Goal: Information Seeking & Learning: Learn about a topic

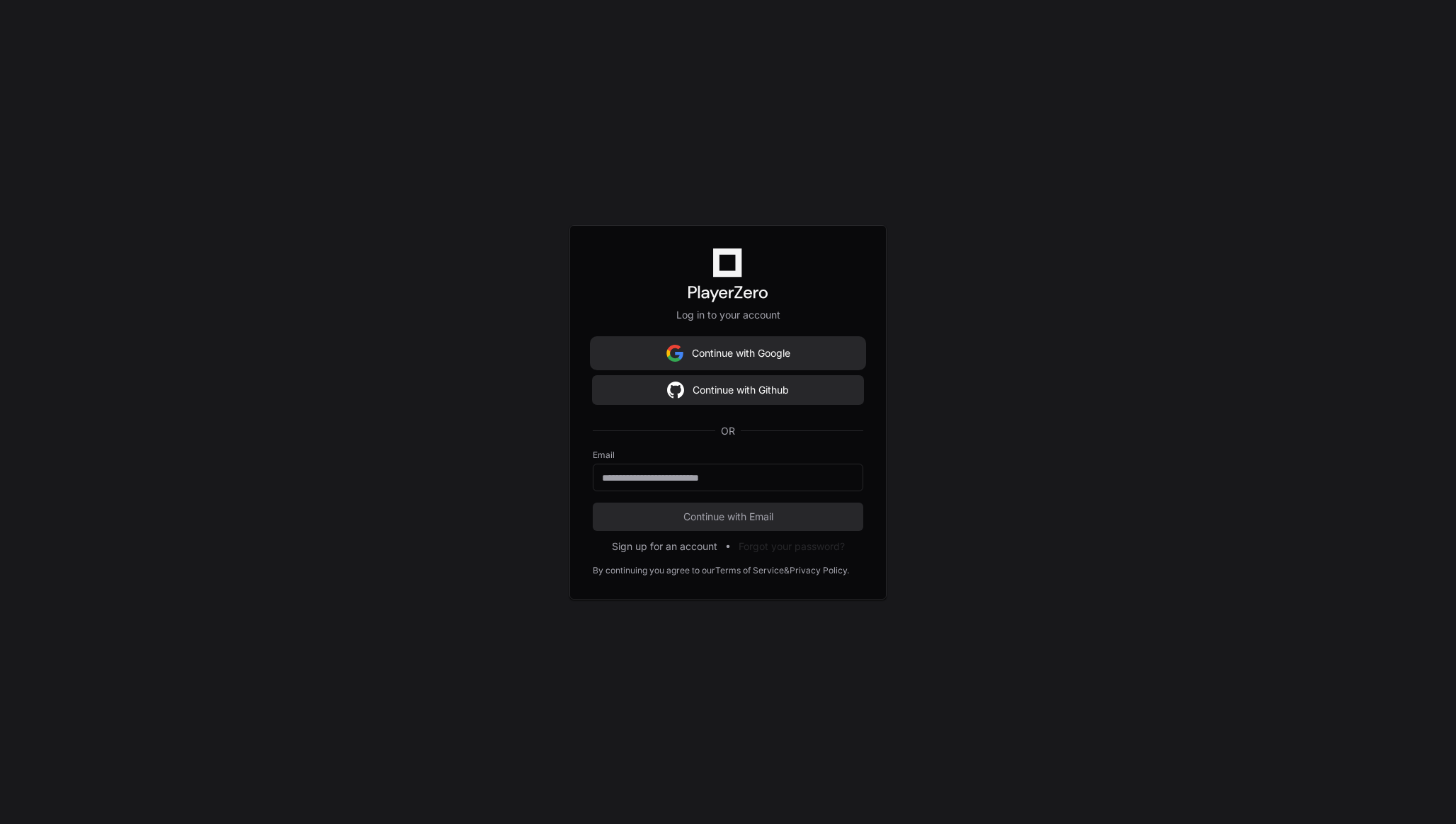
click at [760, 352] on button "Continue with Google" at bounding box center [728, 353] width 271 height 28
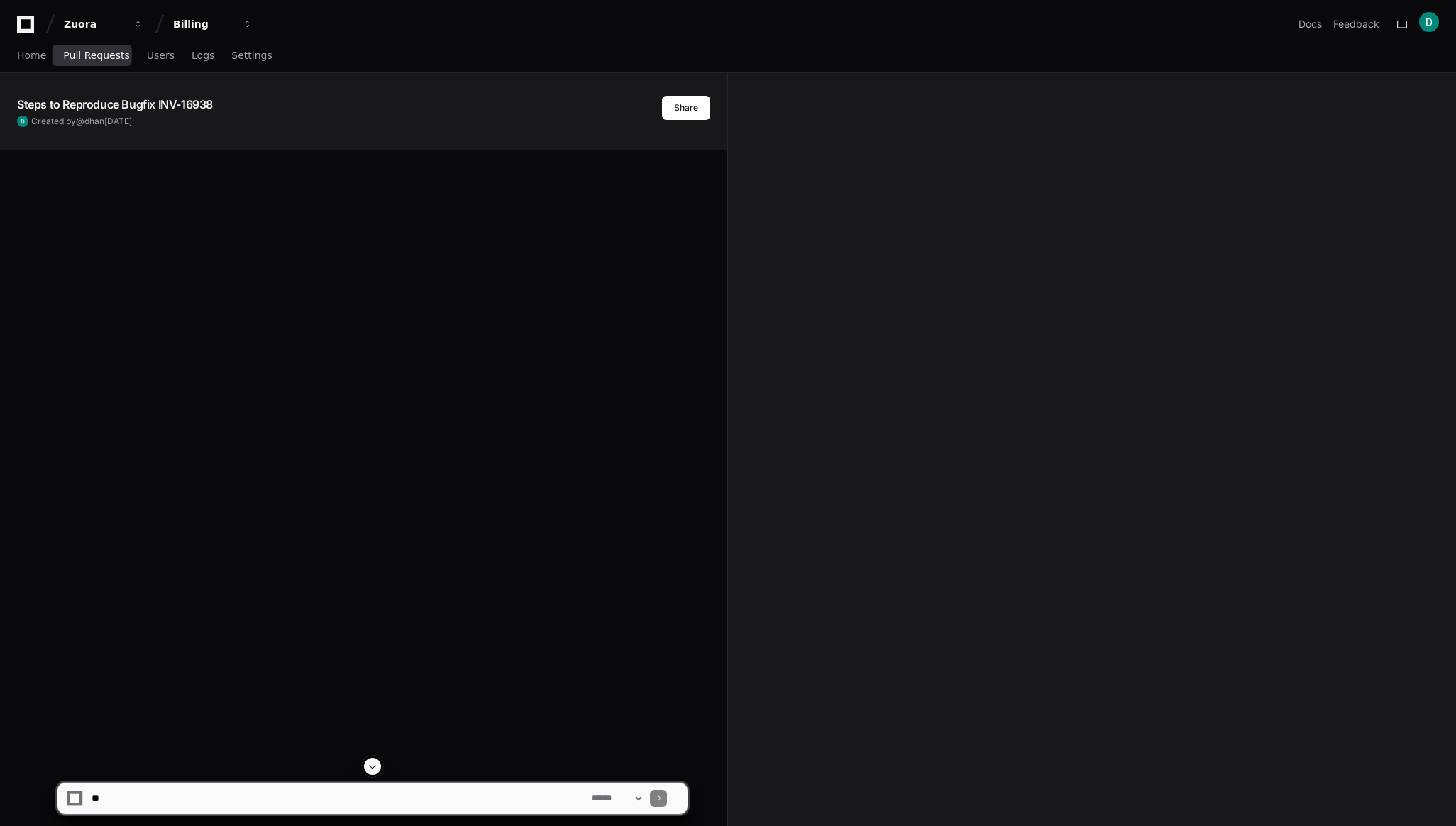
click at [97, 61] on link "Pull Requests" at bounding box center [96, 56] width 66 height 33
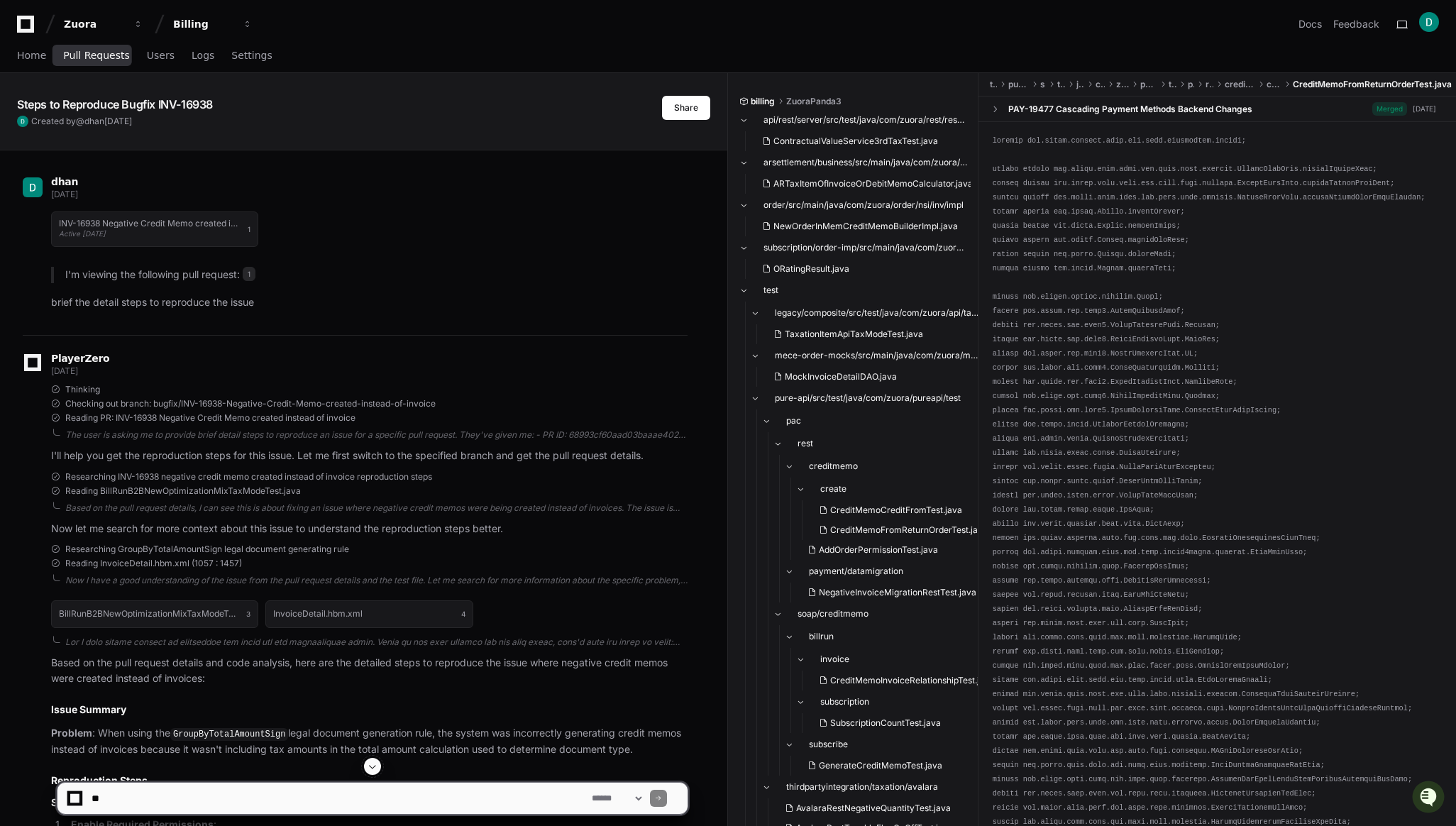
click at [99, 62] on link "Pull Requests" at bounding box center [96, 56] width 66 height 33
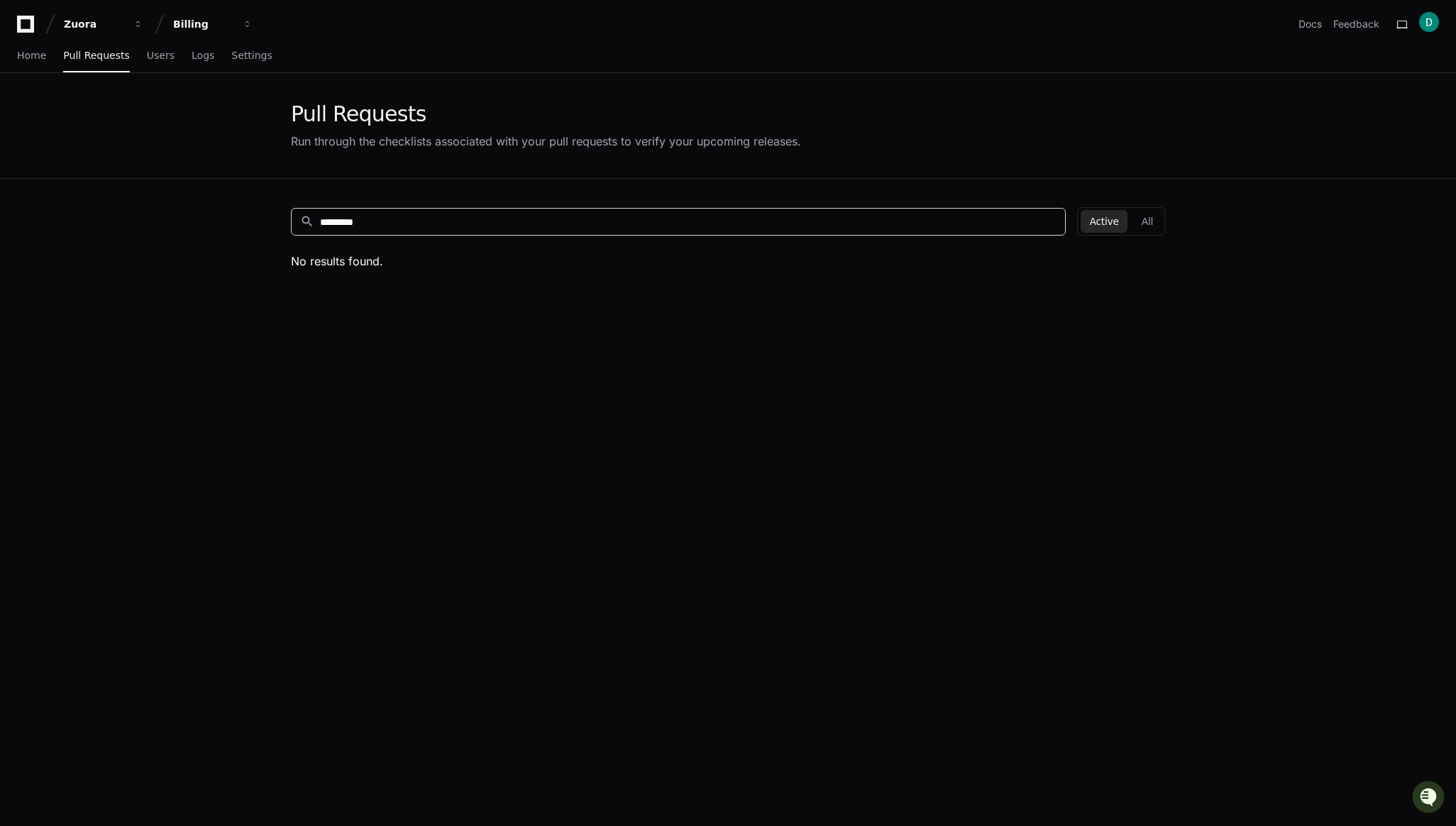
click at [364, 224] on input "*********" at bounding box center [688, 221] width 737 height 14
click at [378, 224] on input "*********" at bounding box center [688, 221] width 737 height 14
type input "*********"
click at [373, 291] on link "[INV-17030] bulk create account support shipToContact" at bounding box center [395, 295] width 209 height 12
click at [464, 296] on link "[INV-17030] bulk create account support shipToContact" at bounding box center [395, 295] width 209 height 12
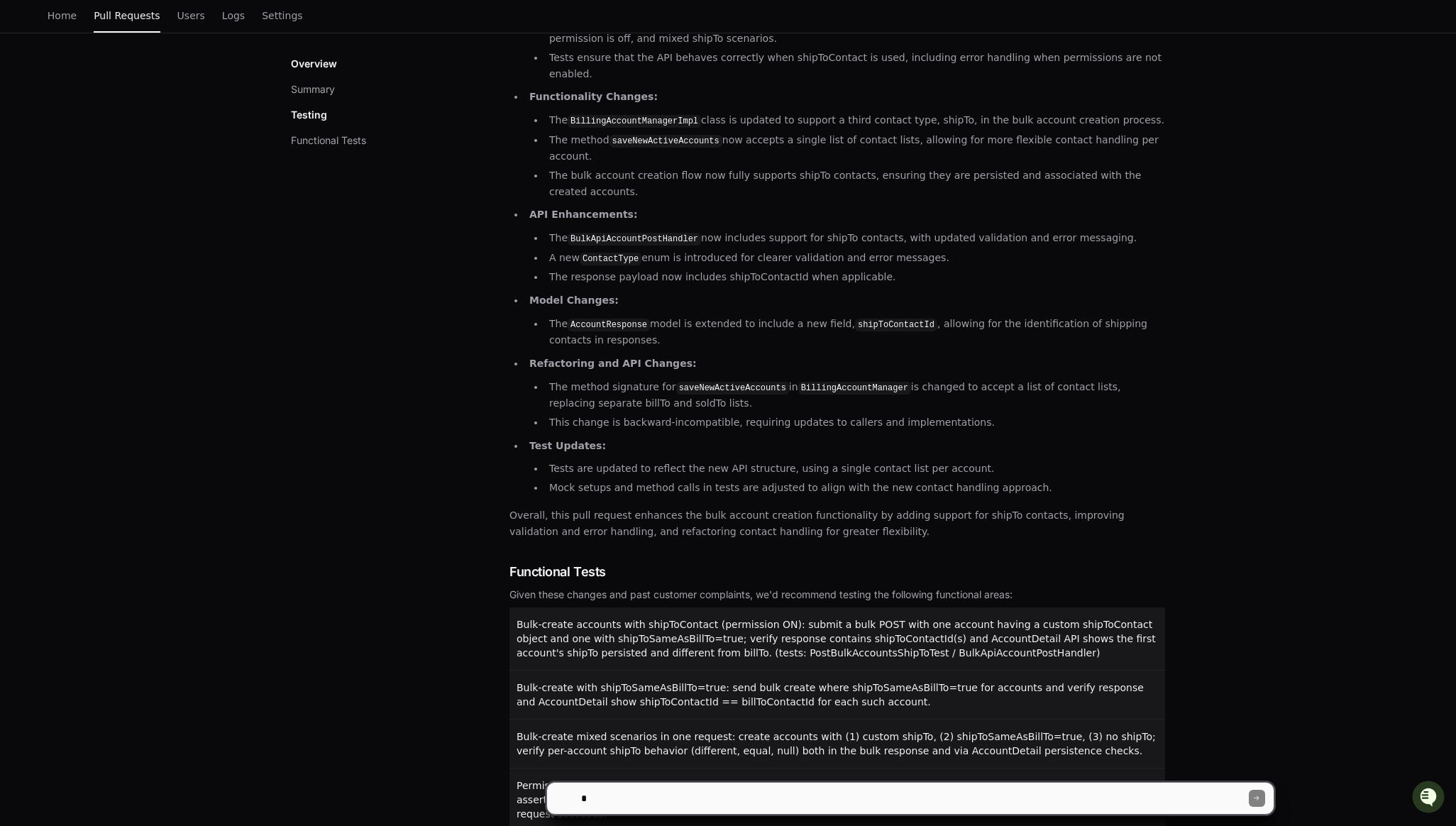
scroll to position [342, 0]
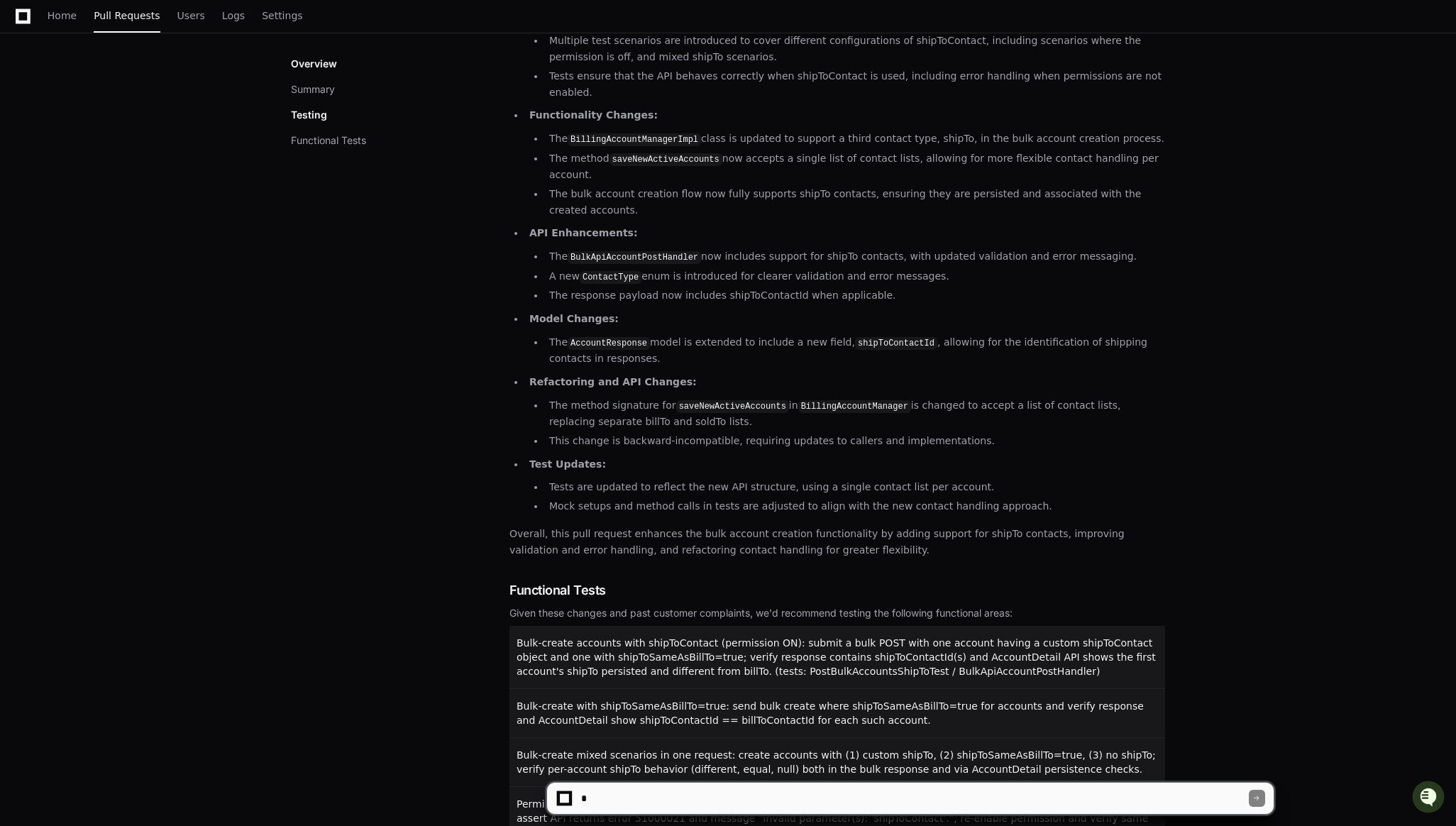
click at [815, 525] on p "Overall, this pull request enhances the bulk account creation functionality by …" at bounding box center [837, 541] width 656 height 33
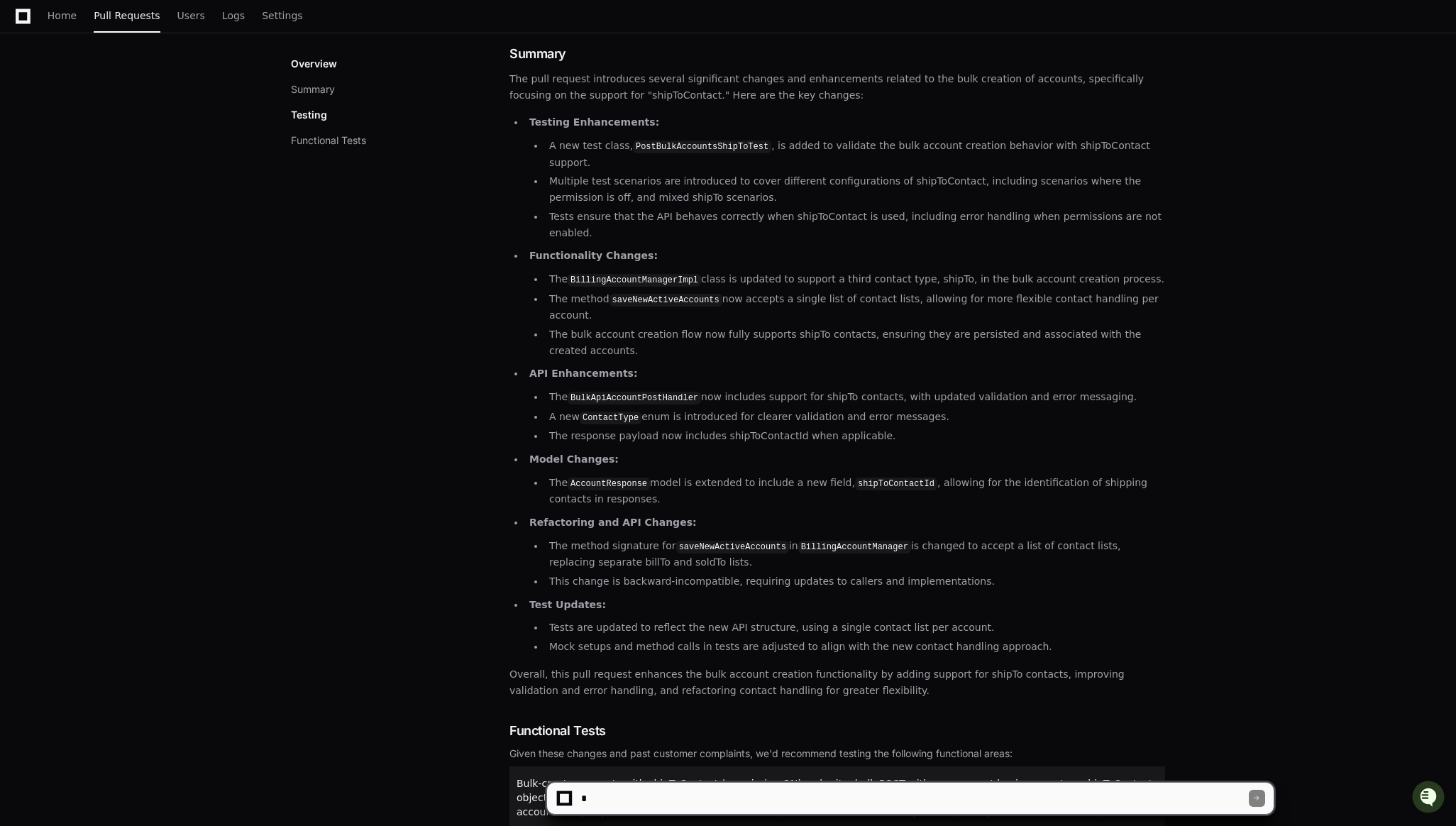
scroll to position [183, 0]
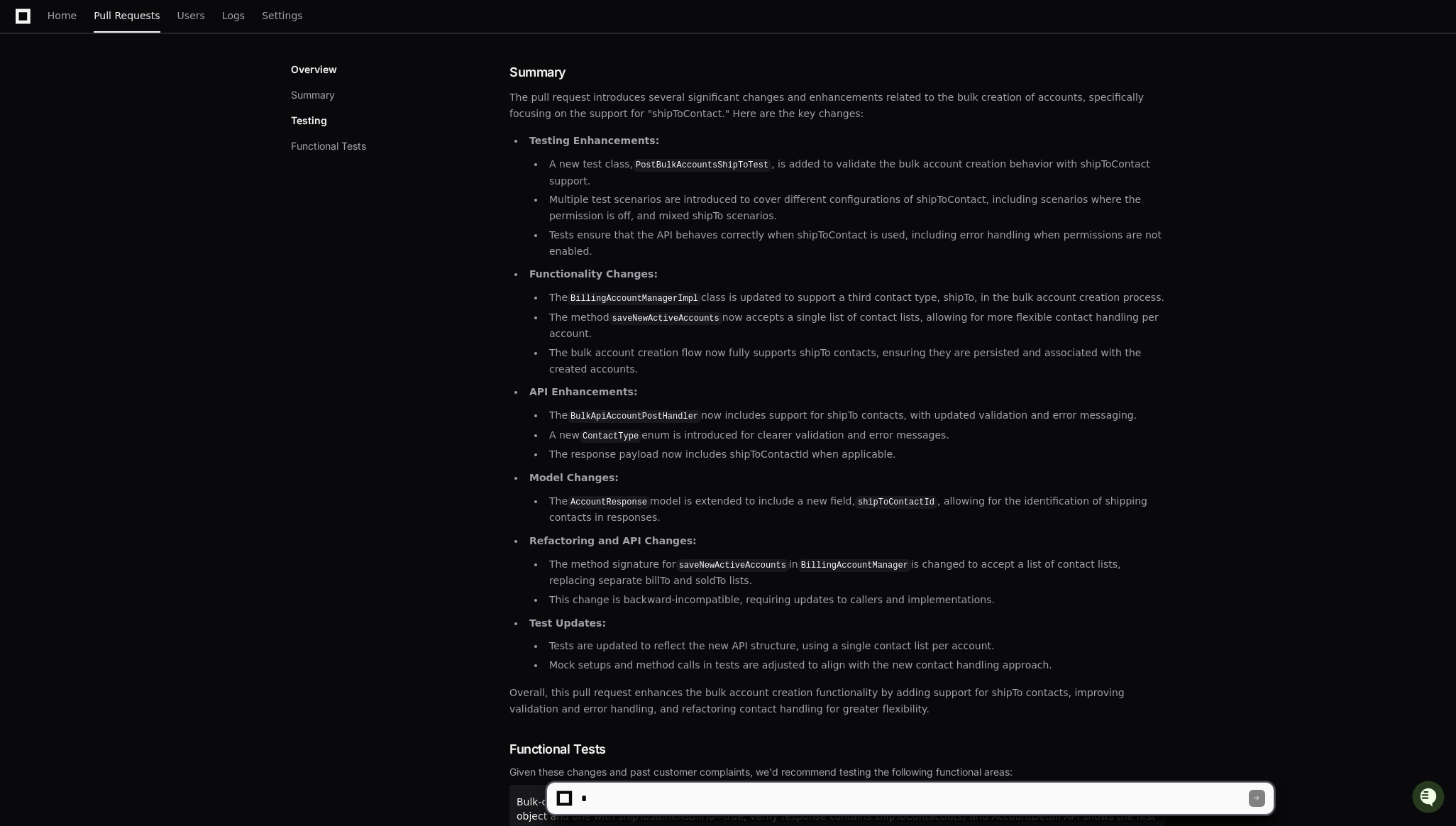
click at [980, 417] on ul "Testing Enhancements: A new test class, PostBulkAccountsShipToTest , is added t…" at bounding box center [837, 403] width 656 height 540
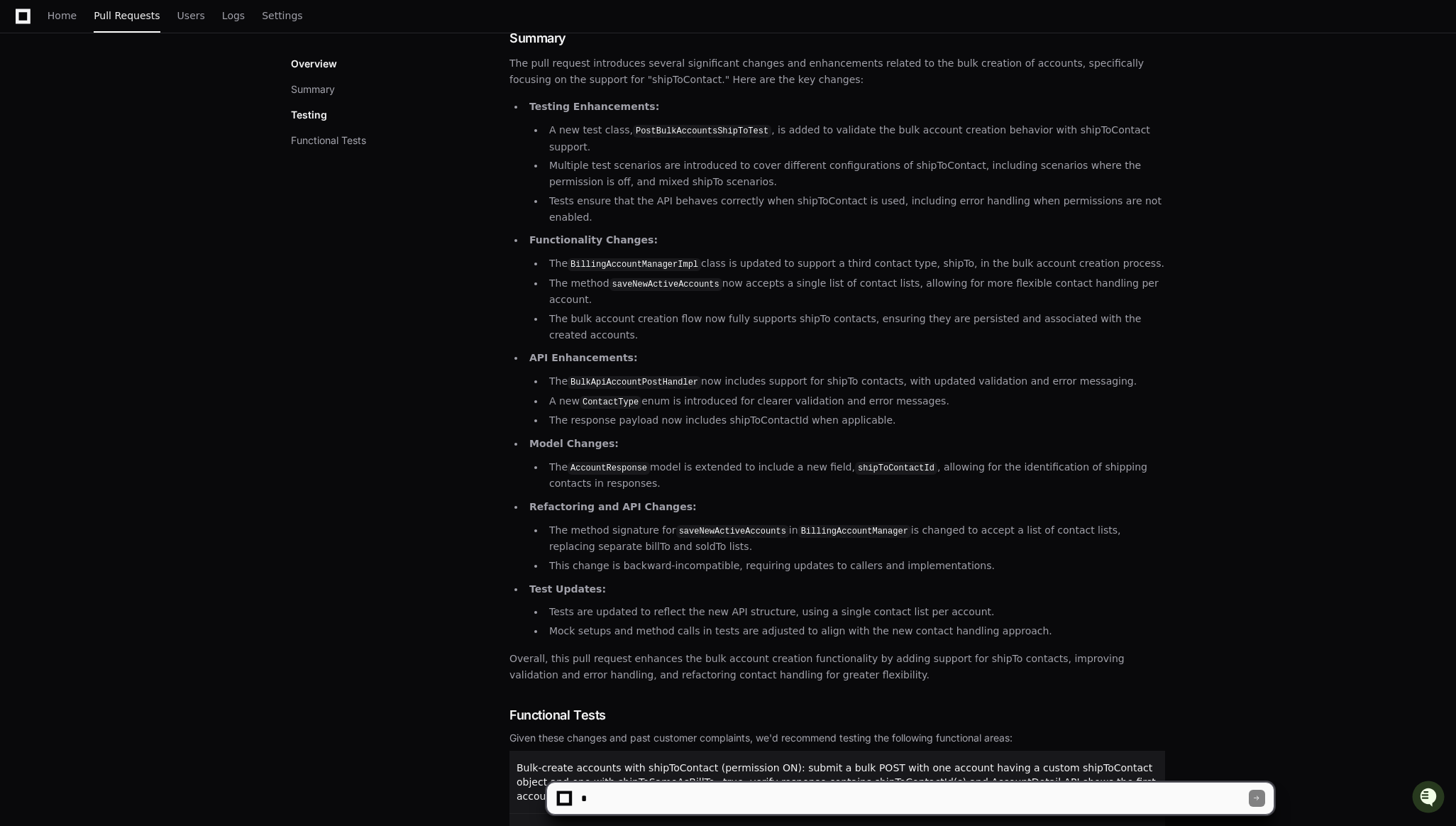
scroll to position [238, 0]
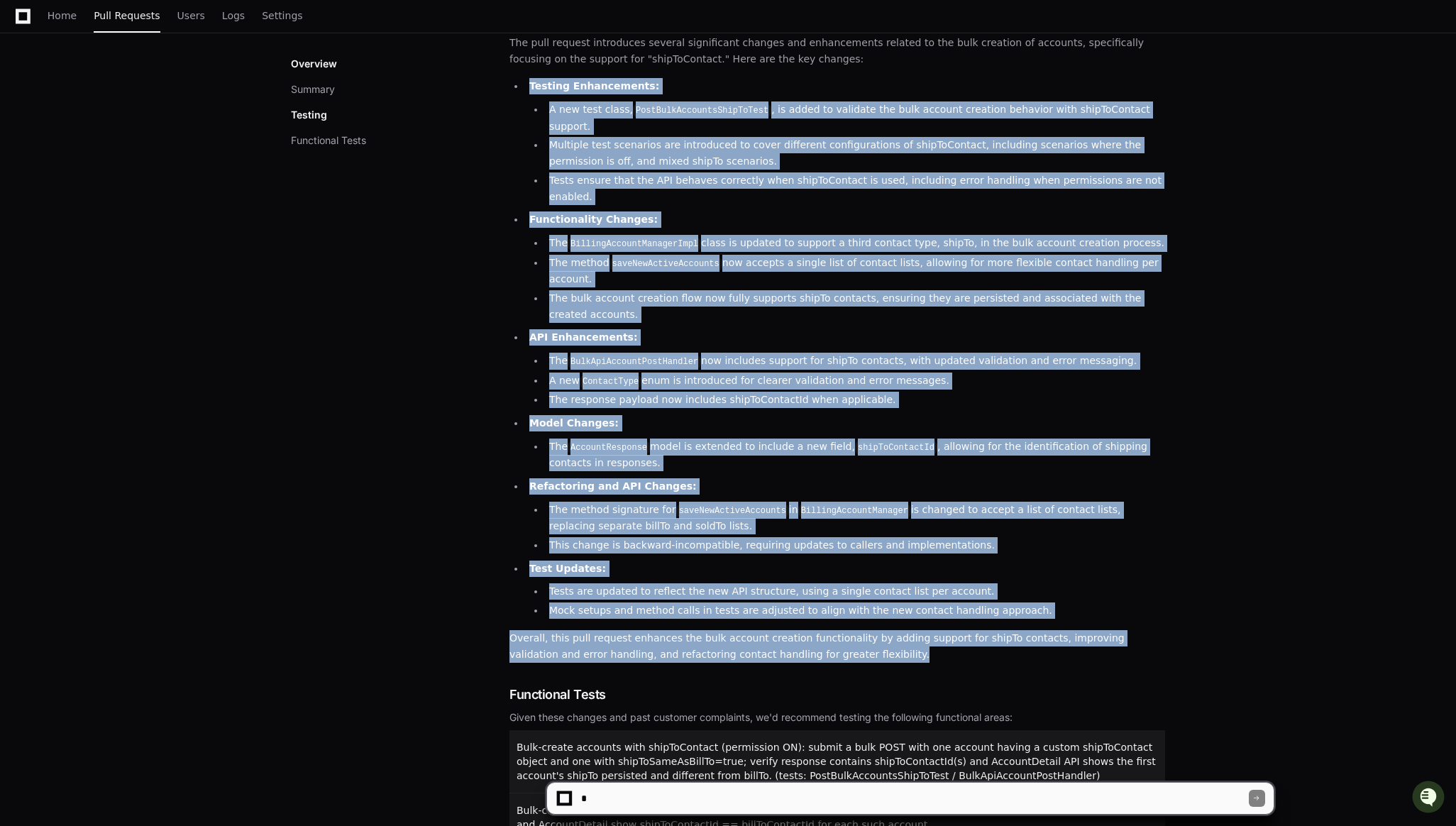
drag, startPoint x: 817, startPoint y: 606, endPoint x: 526, endPoint y: 84, distance: 597.6
click at [526, 85] on article "The pull request introduces several significant changes and enhancements relate…" at bounding box center [837, 348] width 656 height 627
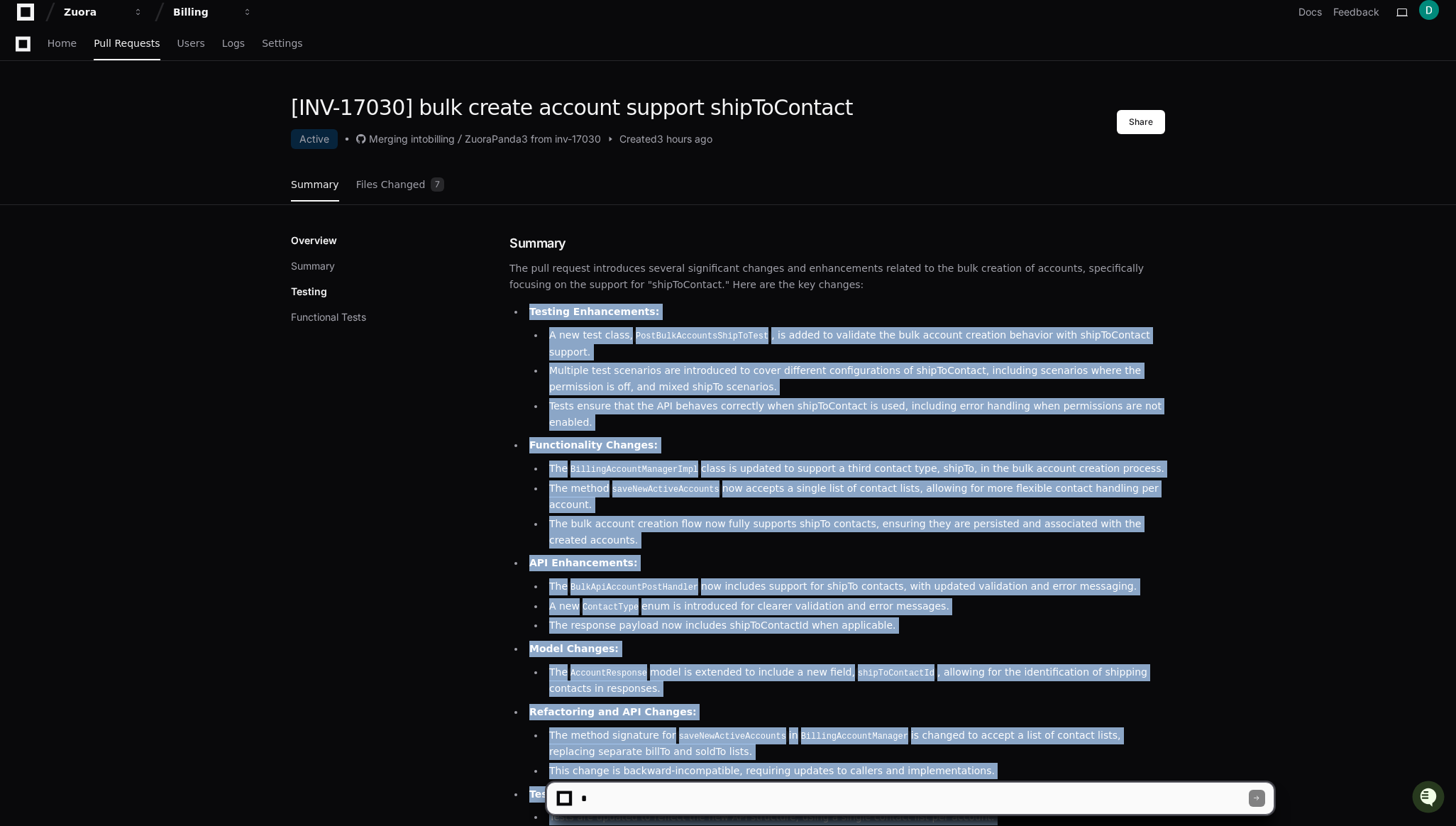
scroll to position [0, 0]
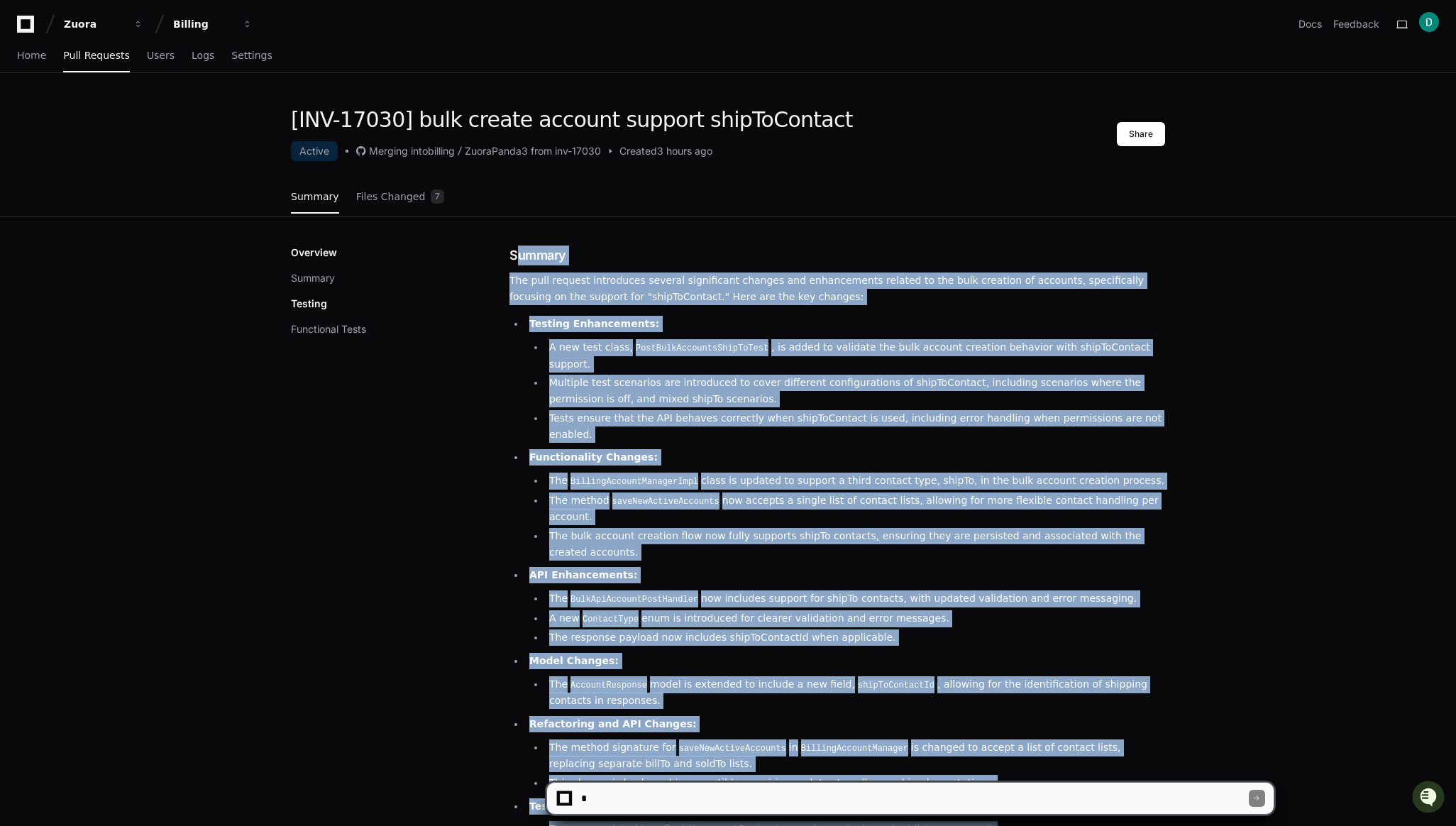
click at [511, 252] on h1 "Summary" at bounding box center [837, 256] width 656 height 20
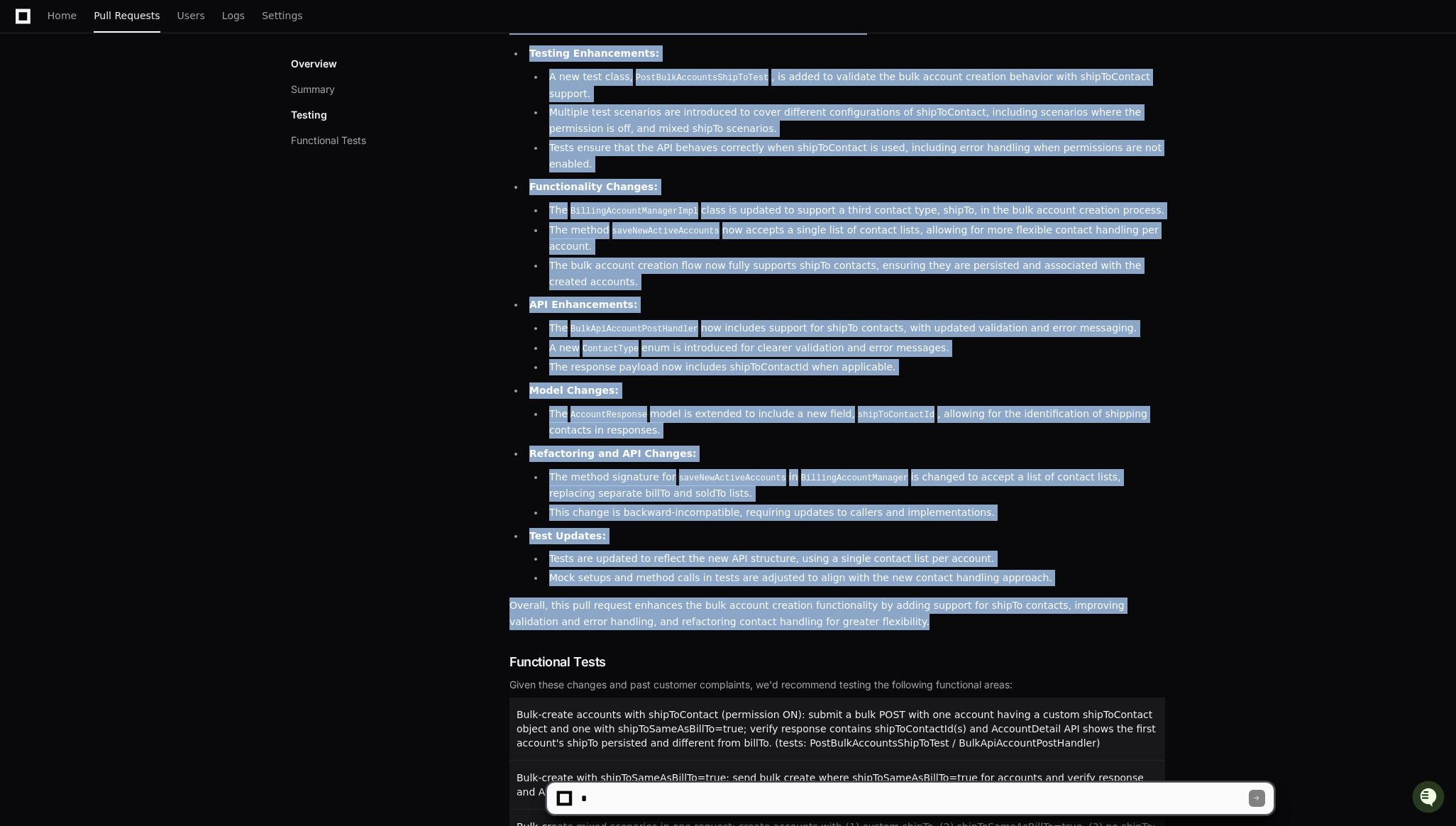
scroll to position [271, 0]
copy div "Summary The pull request introduces several significant changes and enhancement…"
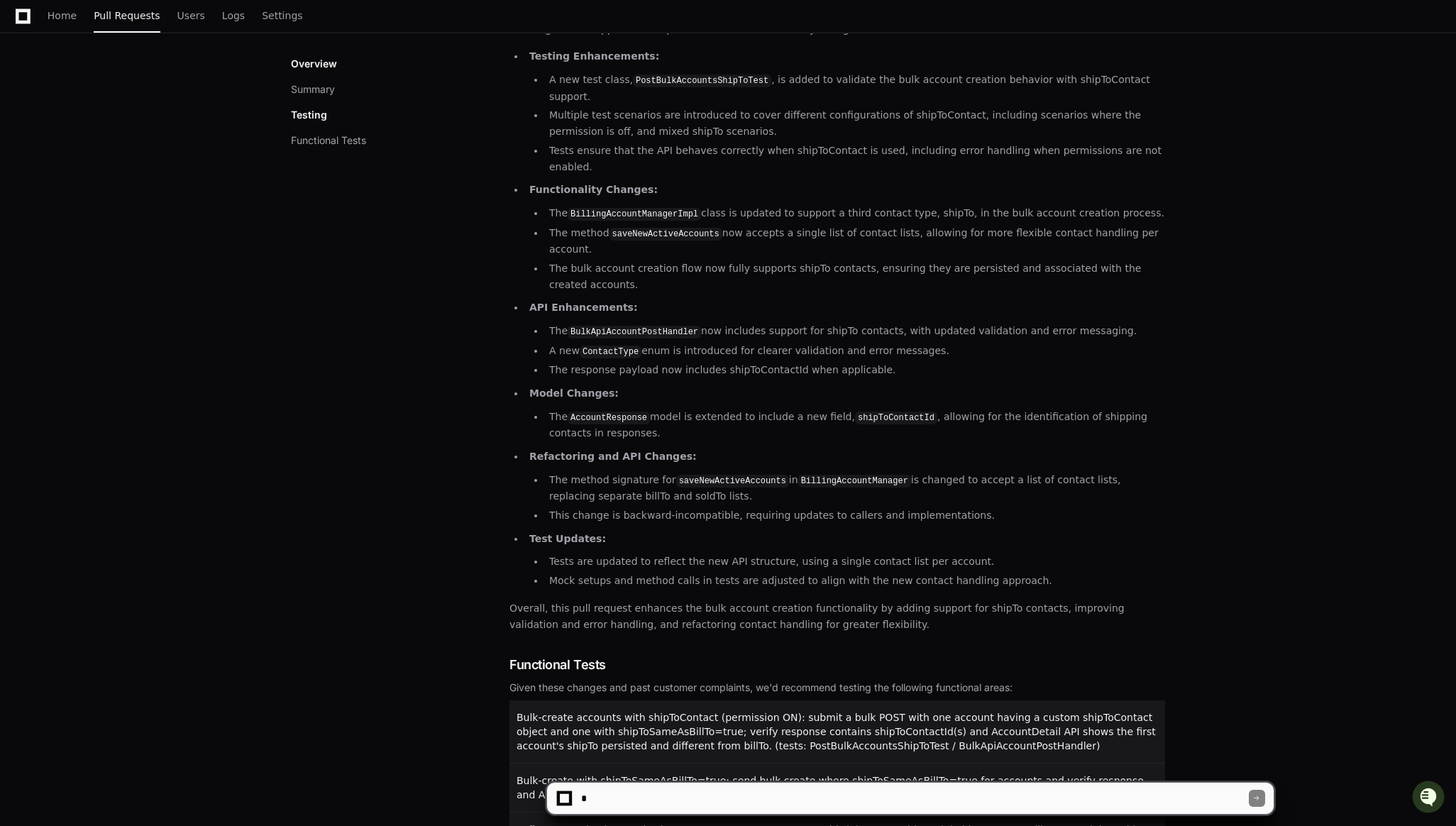
click at [616, 806] on textarea at bounding box center [913, 798] width 671 height 31
type textarea "**********"
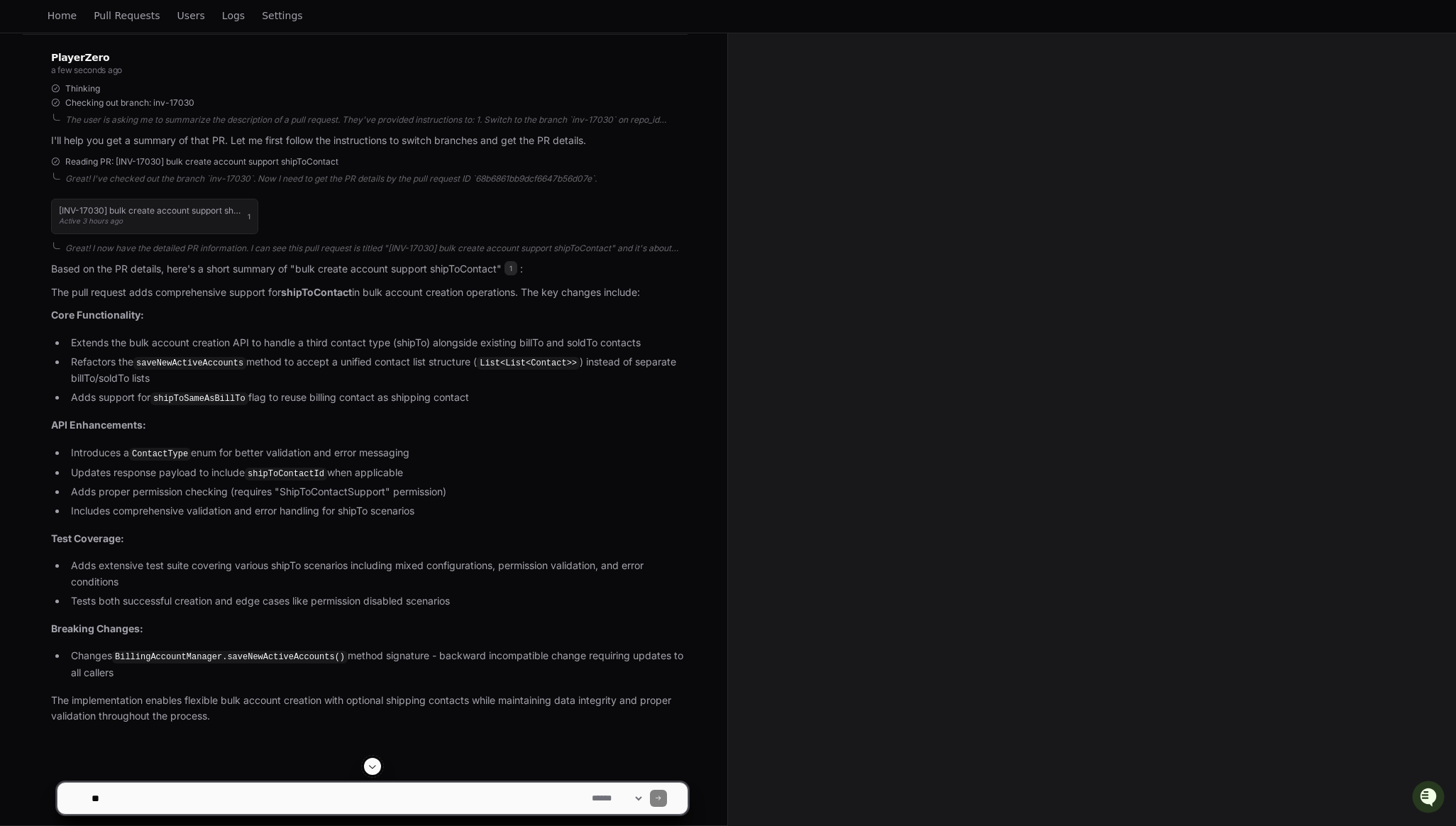
scroll to position [309, 0]
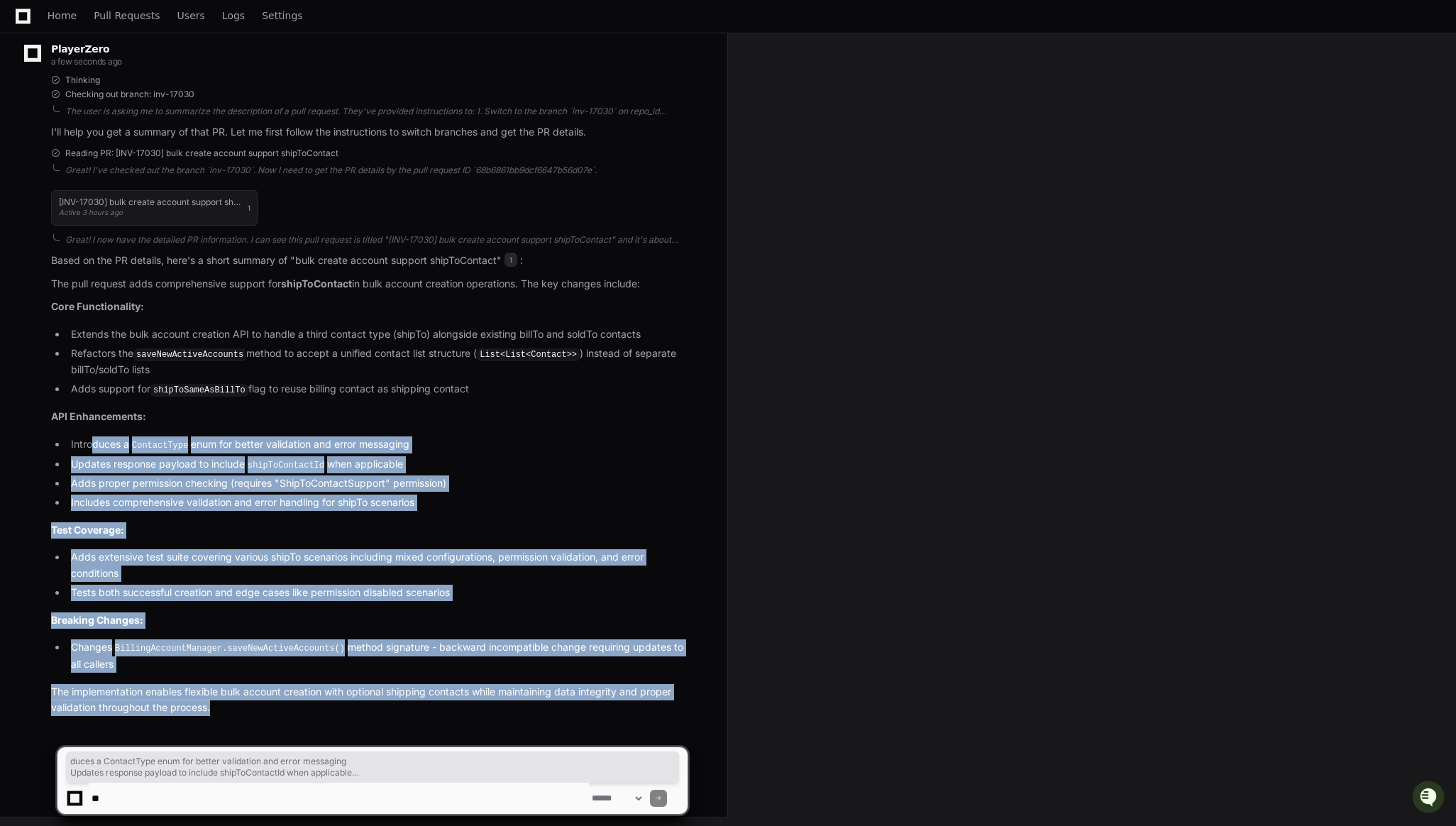
drag, startPoint x: 233, startPoint y: 707, endPoint x: 184, endPoint y: 565, distance: 150.2
click at [92, 450] on article "Based on the PR details, here's a short summary of " bulk create account suppor…" at bounding box center [369, 484] width 637 height 464
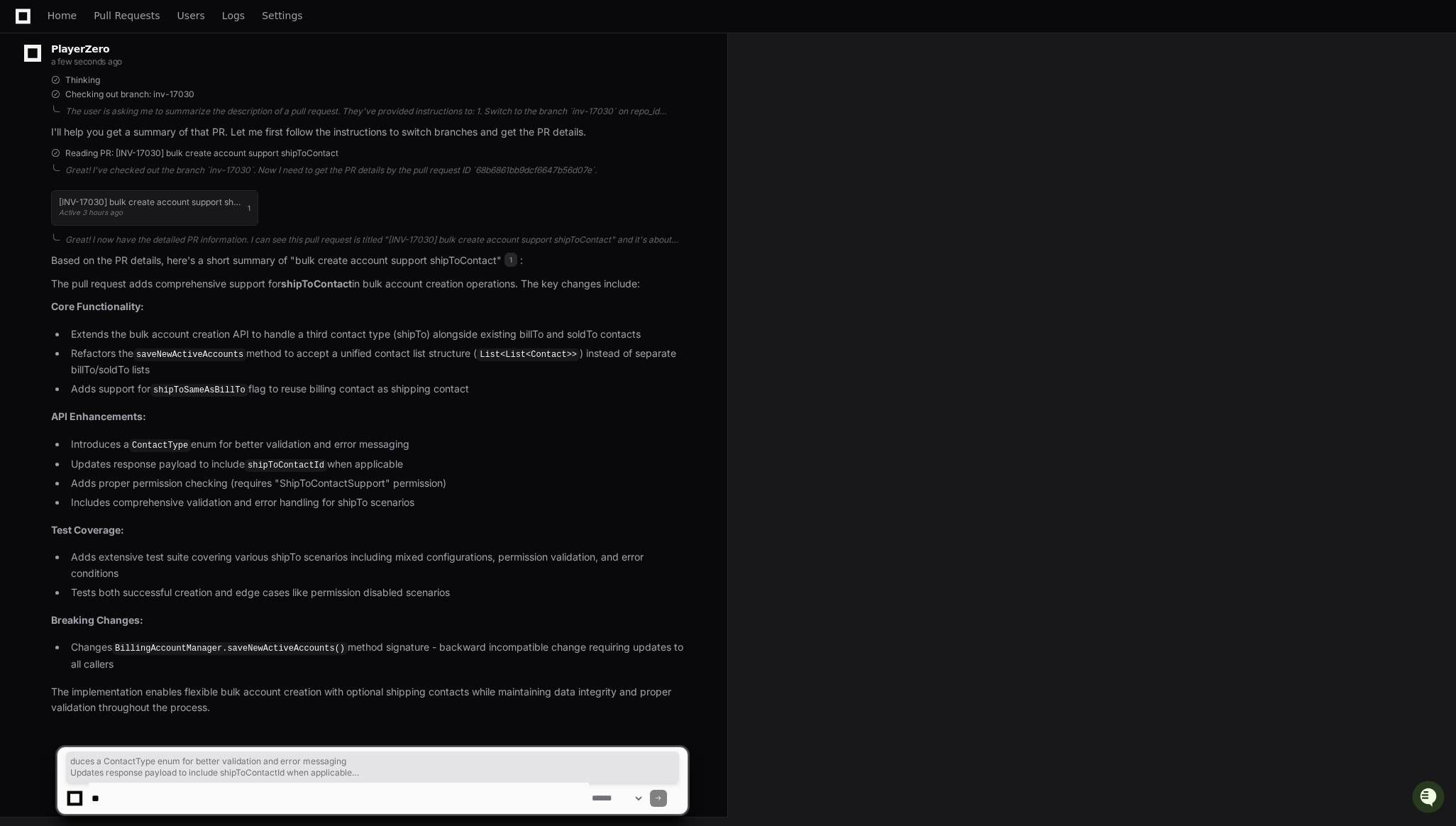
click at [209, 717] on div "PlayerZero a few seconds ago Thinking Checking out branch: inv-17030 The user i…" at bounding box center [355, 383] width 665 height 714
drag, startPoint x: 219, startPoint y: 702, endPoint x: 196, endPoint y: 666, distance: 42.7
click at [192, 664] on article "Based on the PR details, here's a short summary of " bulk create account suppor…" at bounding box center [369, 484] width 637 height 464
click at [245, 702] on p "The implementation enables flexible bulk account creation with optional shippin…" at bounding box center [369, 700] width 637 height 33
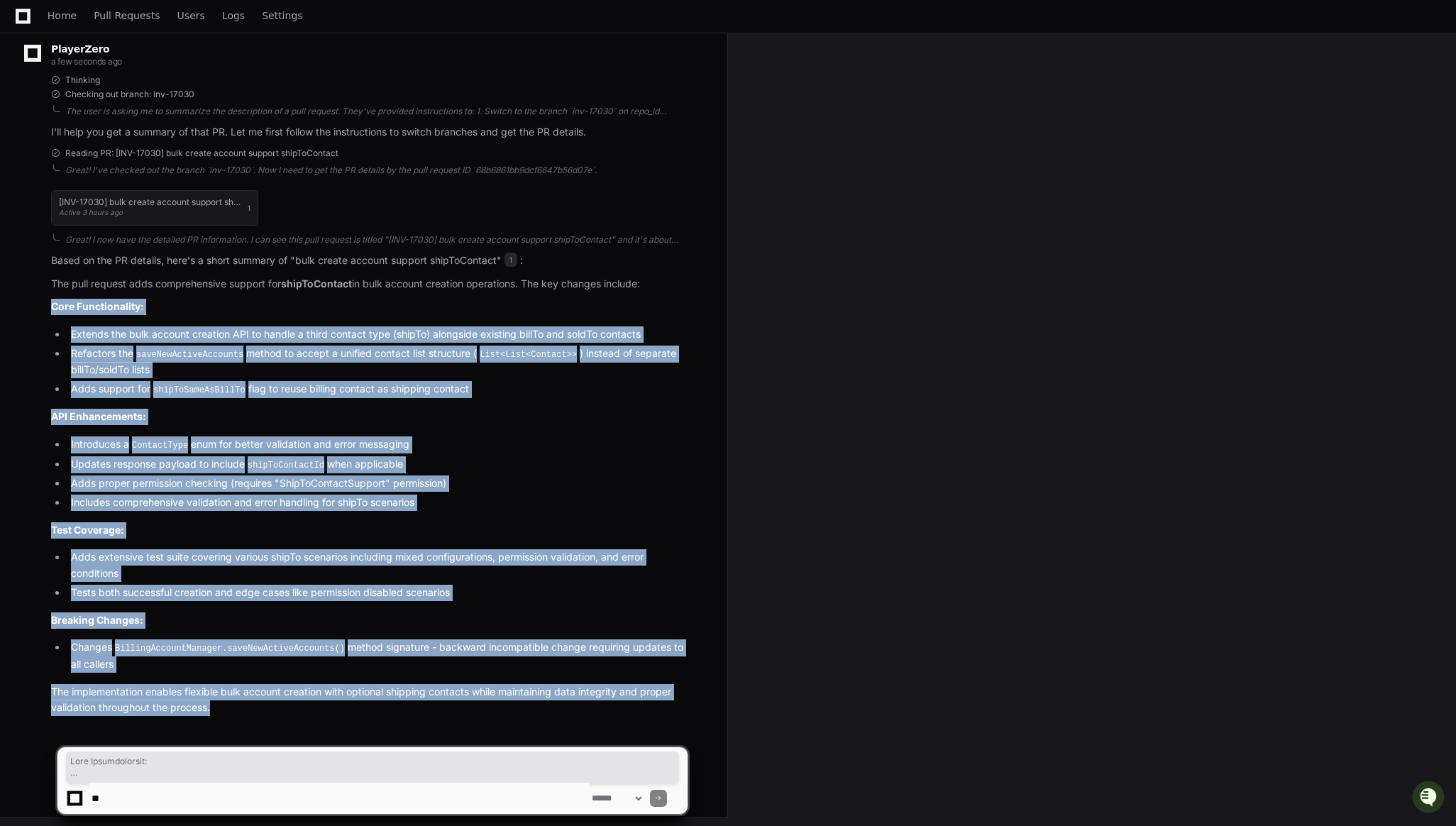
drag, startPoint x: 195, startPoint y: 685, endPoint x: 49, endPoint y: 310, distance: 402.4
click at [49, 310] on div "[INV-17030] bulk create account support shipToContact Active 3 hours ago 1 Grea…" at bounding box center [355, 448] width 665 height 535
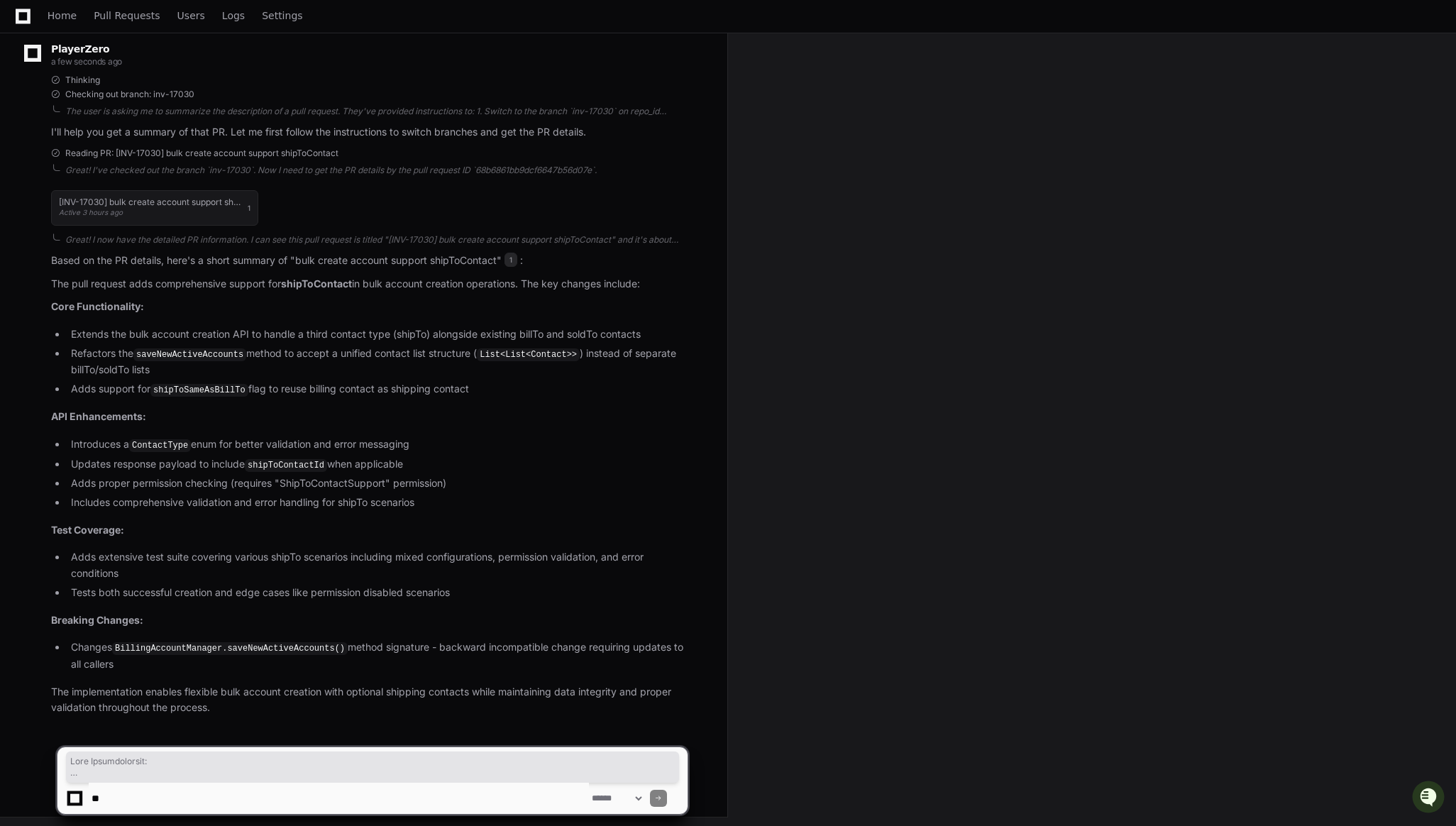
click at [356, 702] on p "The implementation enables flexible bulk account creation with optional shippin…" at bounding box center [369, 700] width 637 height 33
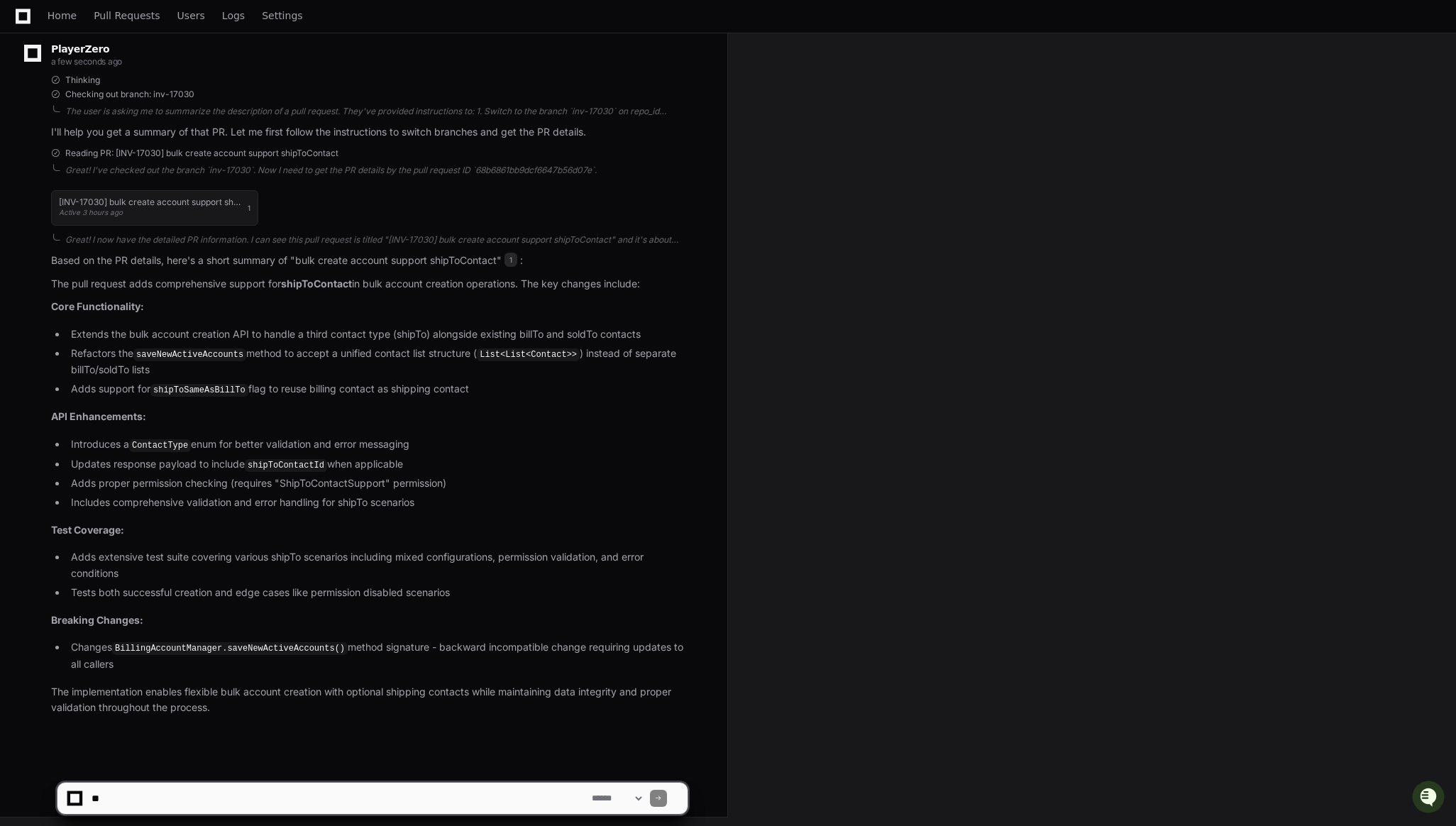
click at [279, 805] on textarea at bounding box center [338, 798] width 500 height 31
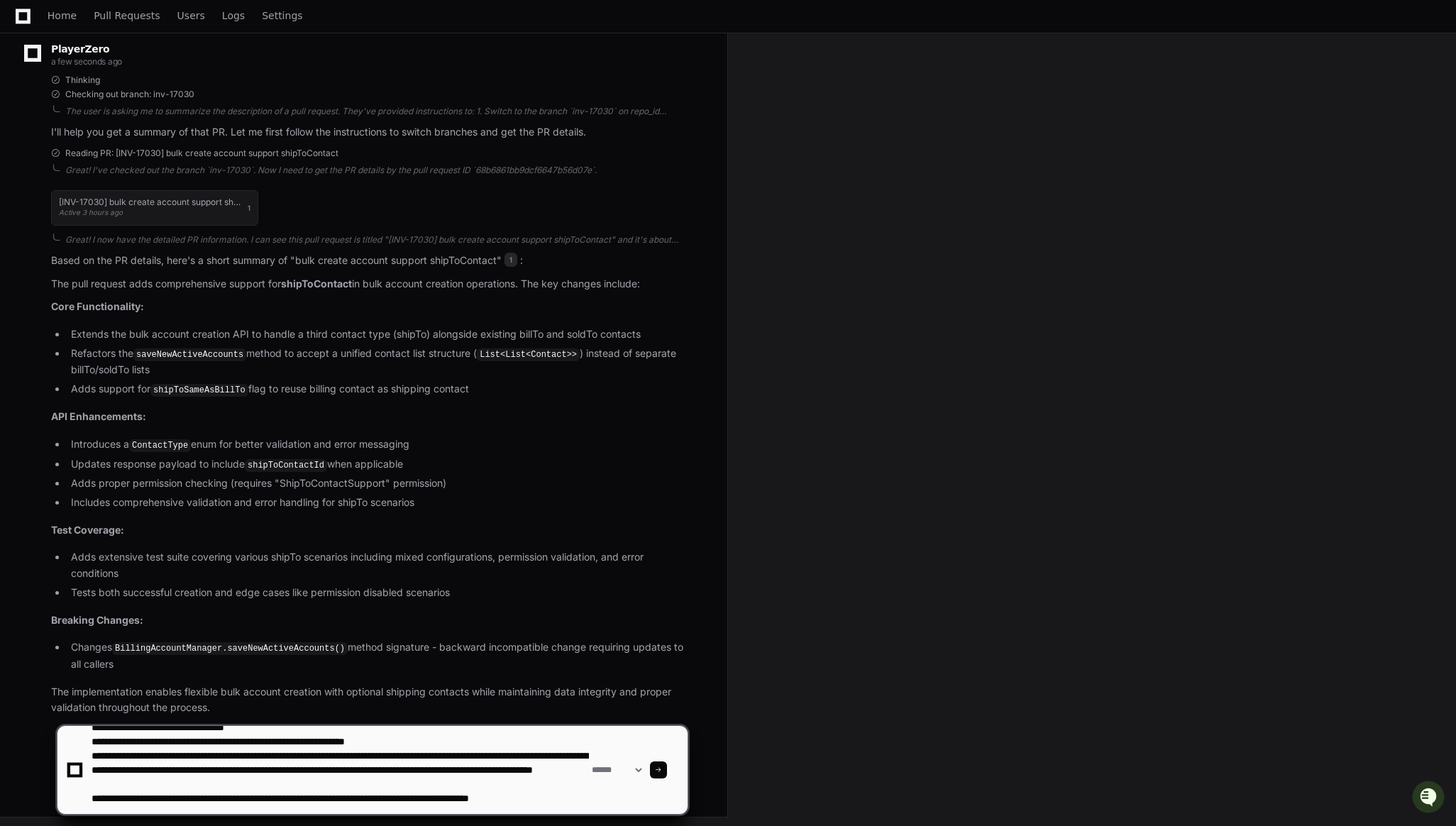
scroll to position [33, 0]
type textarea "**********"
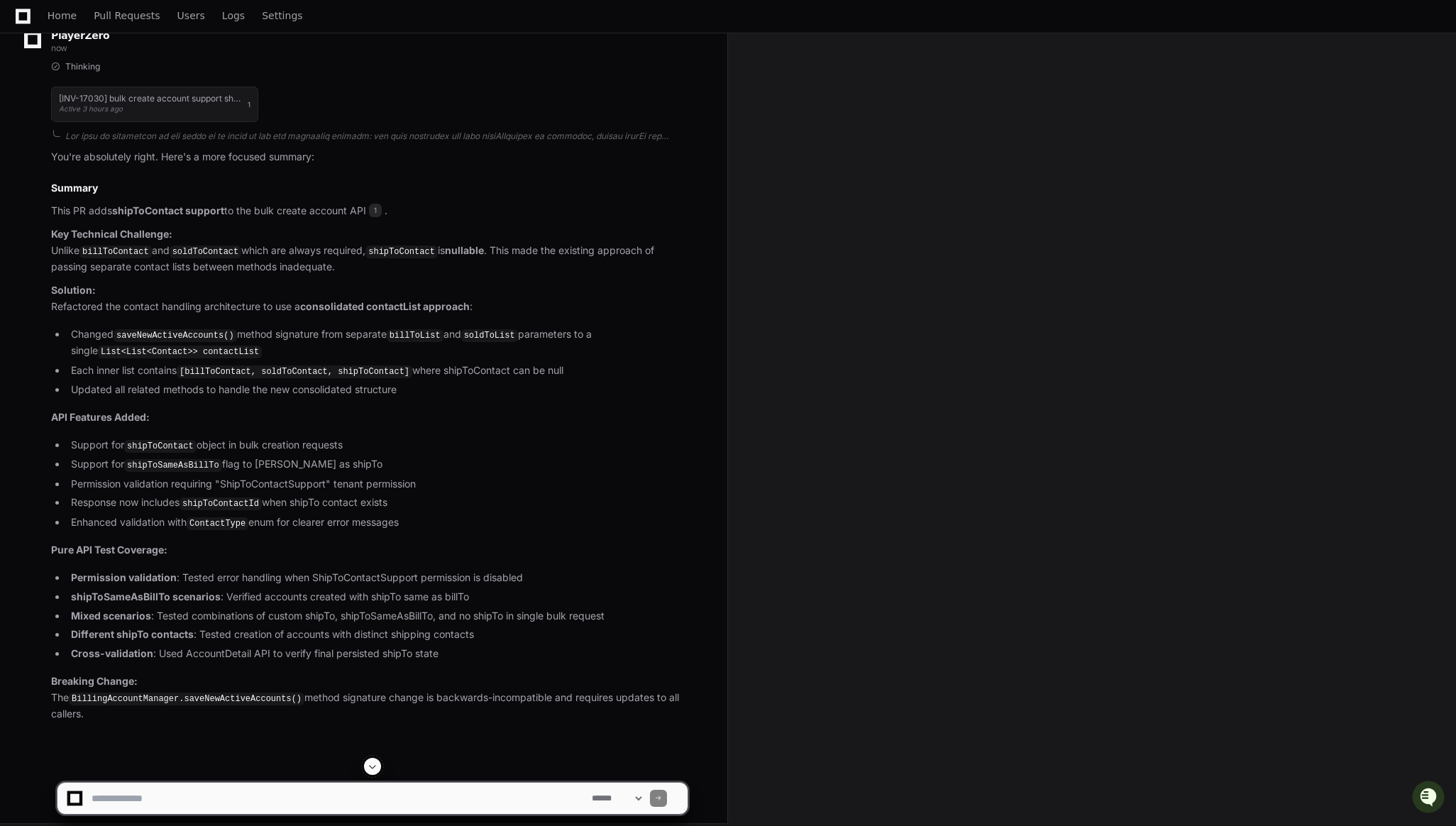
scroll to position [1219, 0]
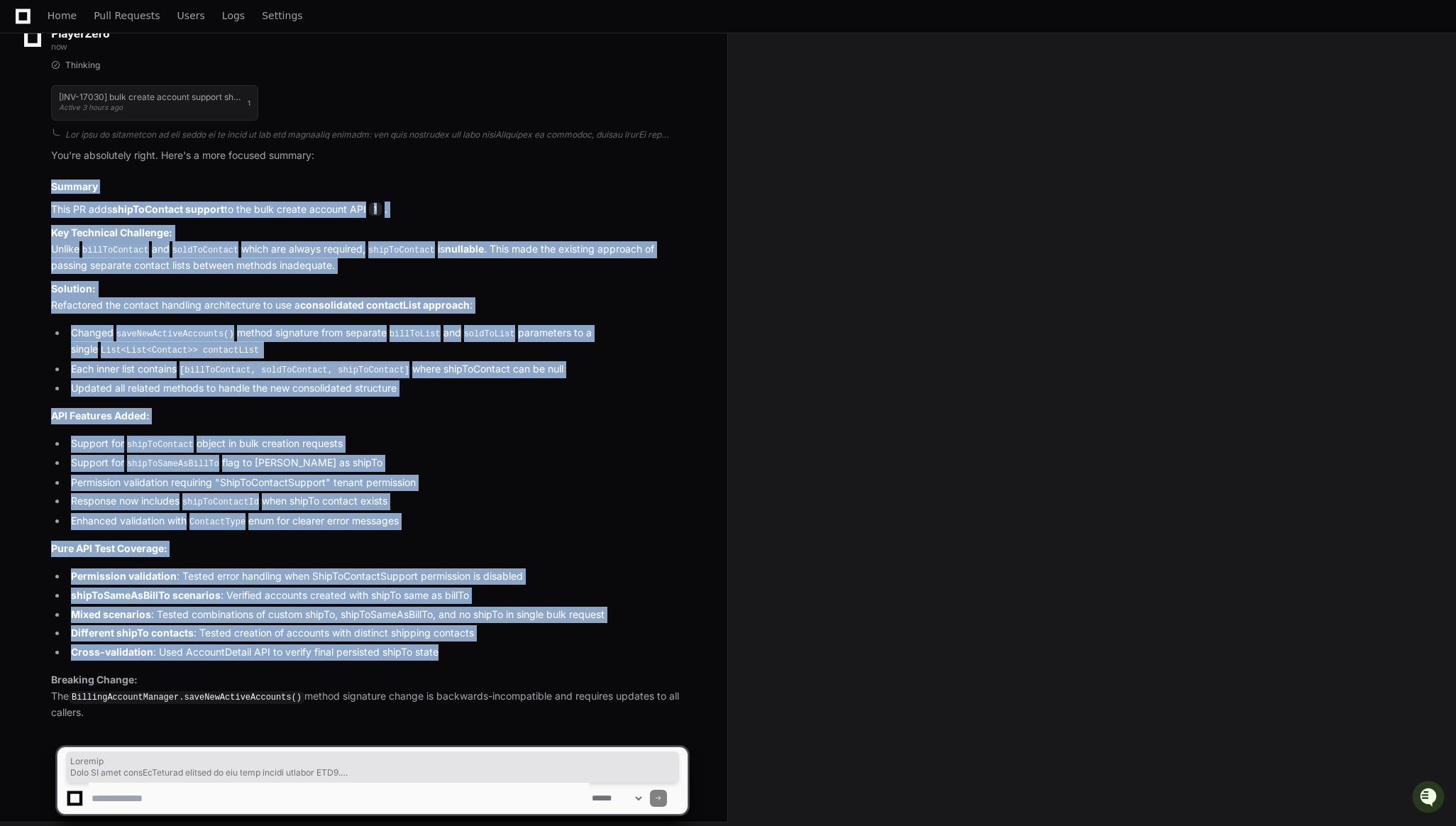
drag, startPoint x: 445, startPoint y: 648, endPoint x: 49, endPoint y: 185, distance: 609.2
click at [49, 185] on div "Thinking [INV-17030] bulk create account support shipToContact Active 3 hours a…" at bounding box center [355, 390] width 665 height 661
copy article "Summary This PR adds shipToContact support to the bulk create account API 1 . K…"
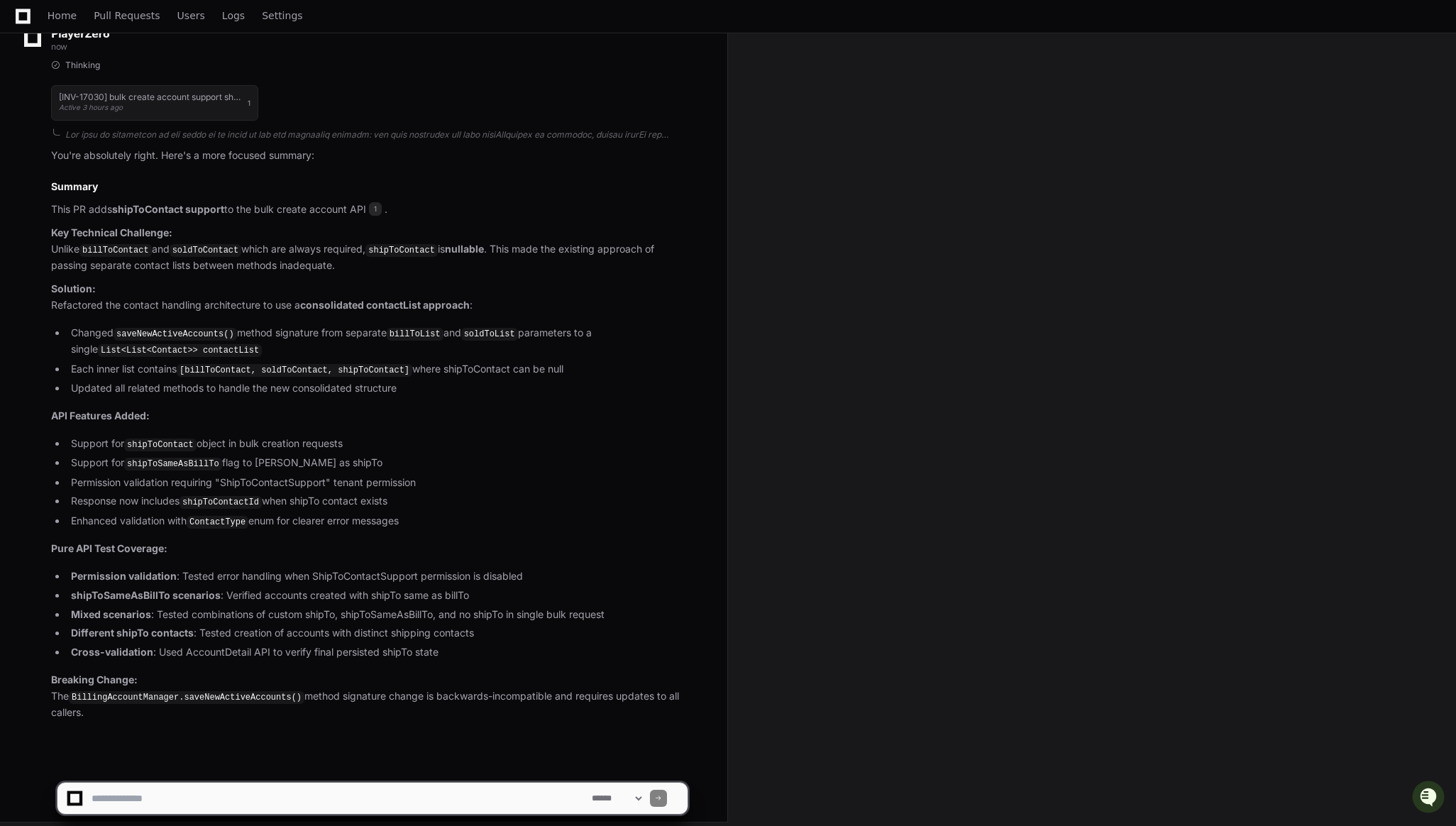
click at [356, 798] on textarea at bounding box center [338, 798] width 500 height 31
type textarea "**********"
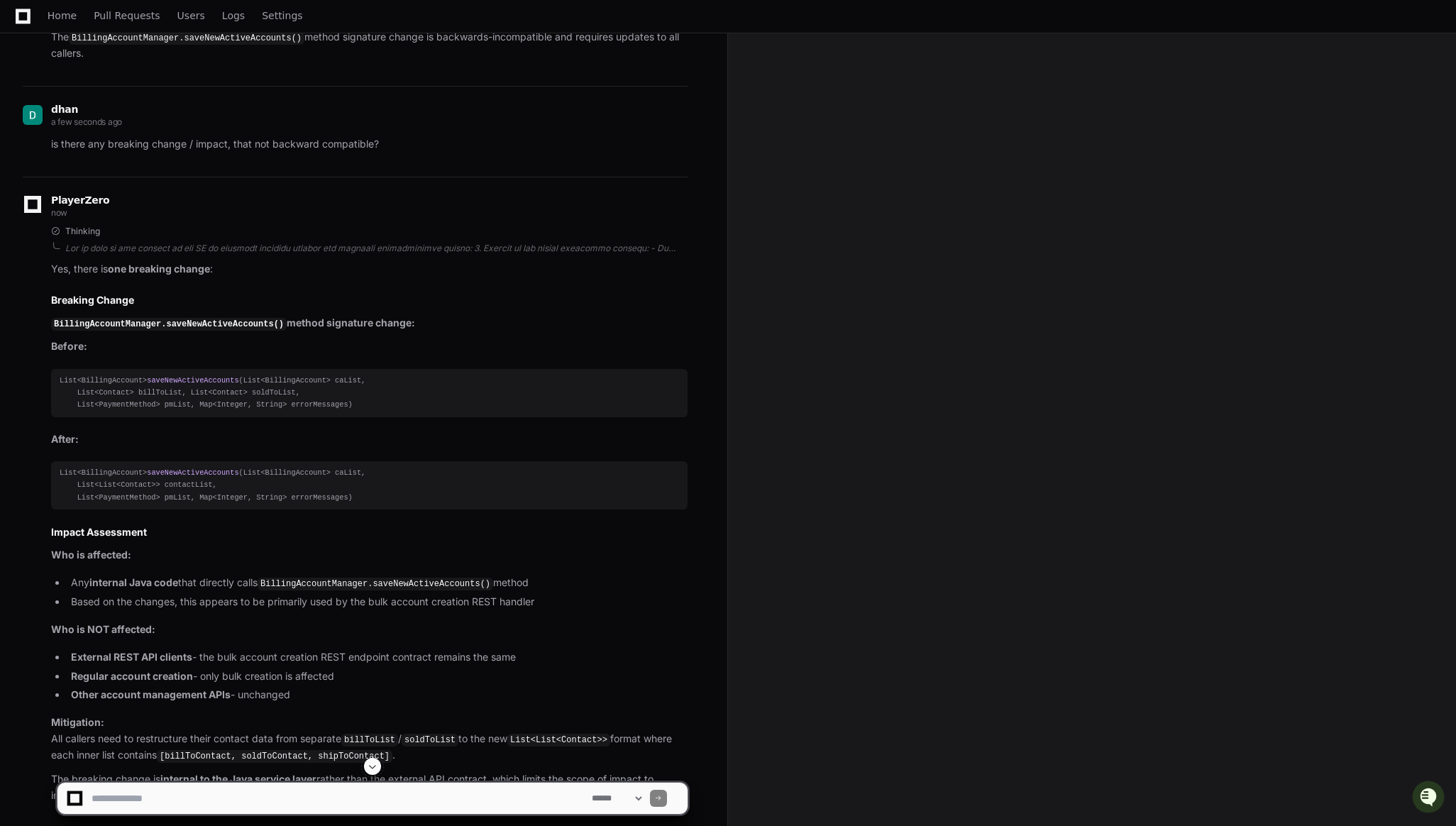
scroll to position [1959, 0]
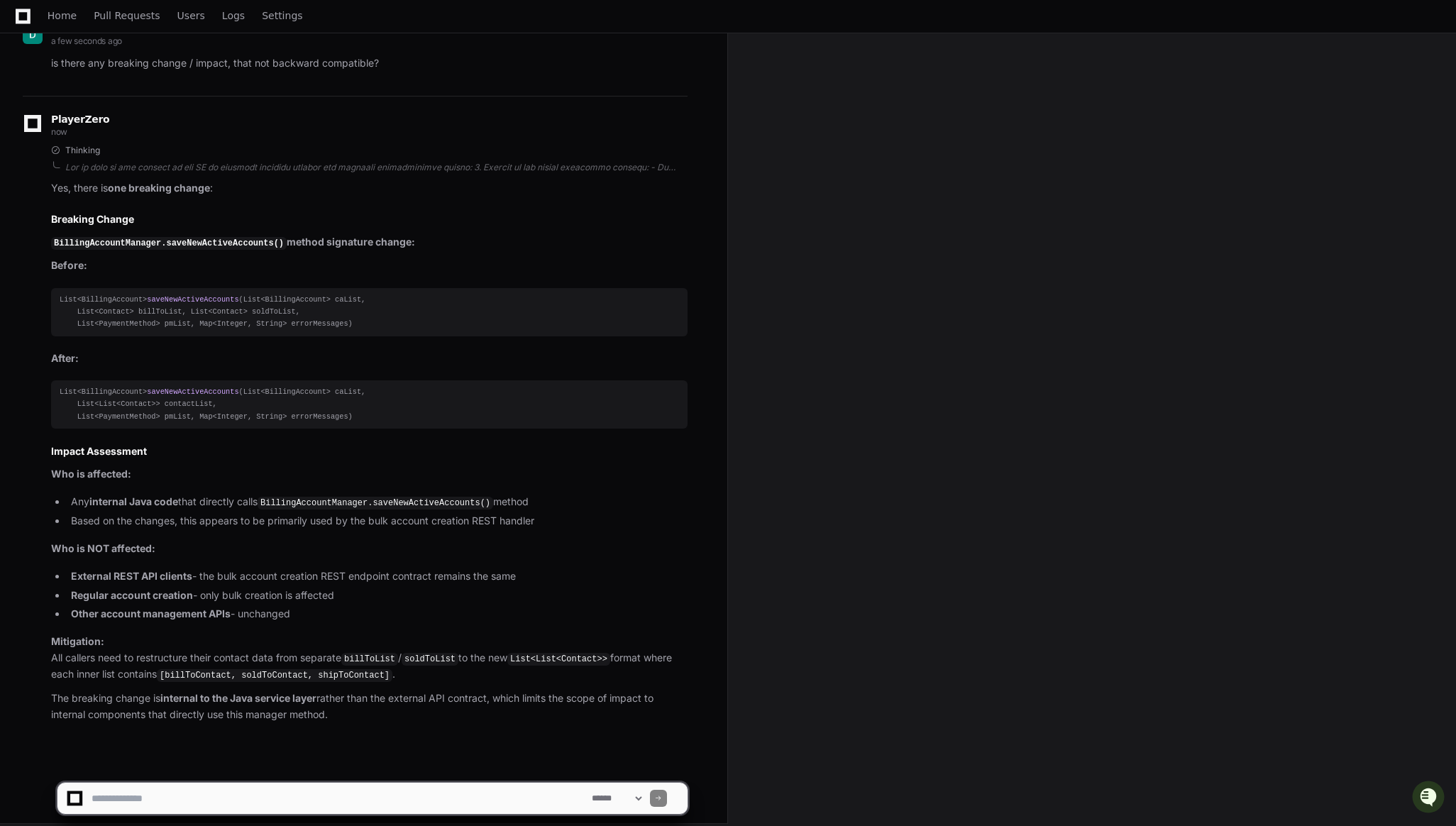
click at [393, 802] on textarea at bounding box center [338, 798] width 500 height 31
type textarea "**********"
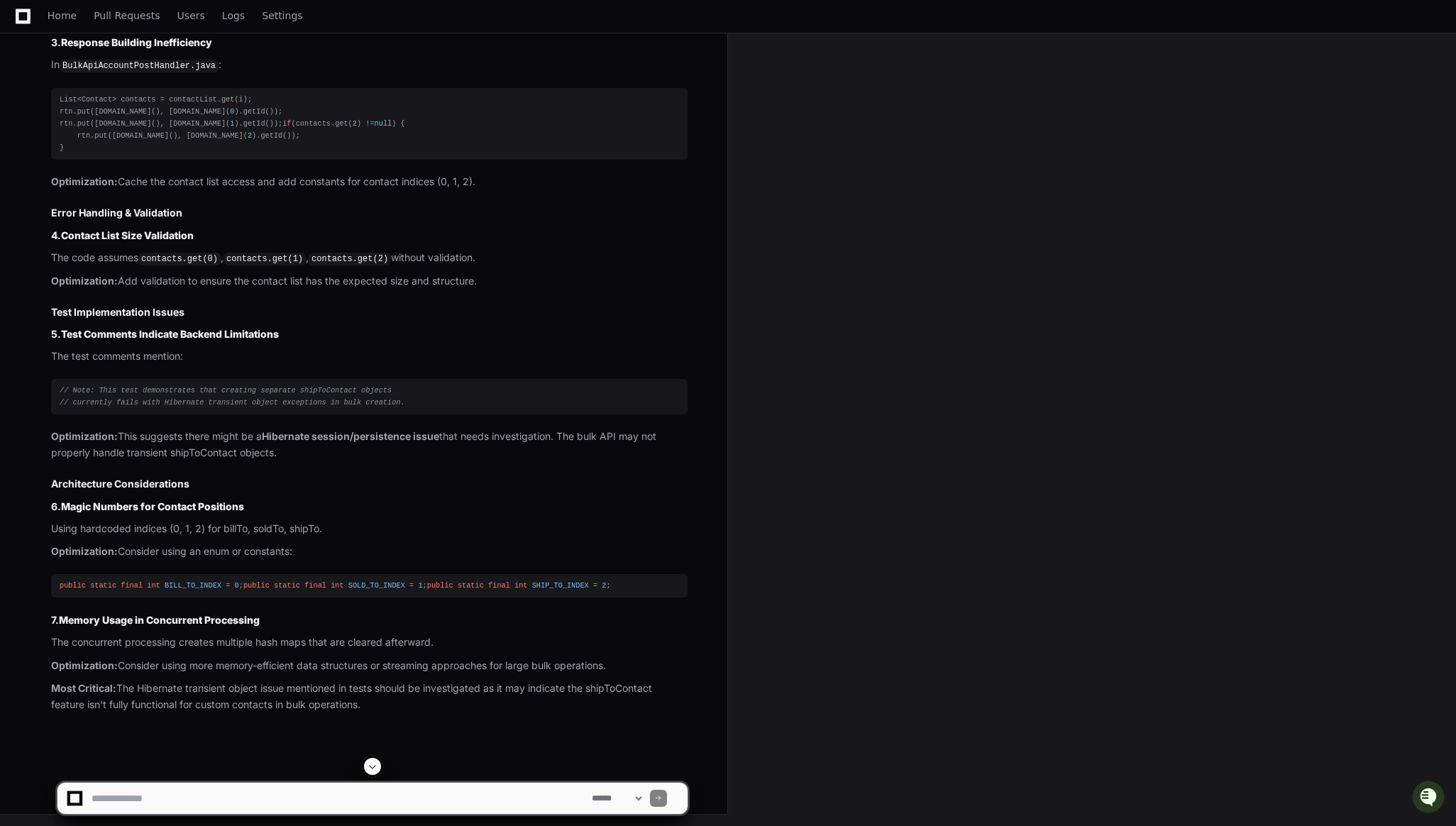
scroll to position [3374, 0]
click at [270, 386] on span "// Note: This test demonstrates that creating separate shipToContact objects" at bounding box center [226, 390] width 332 height 8
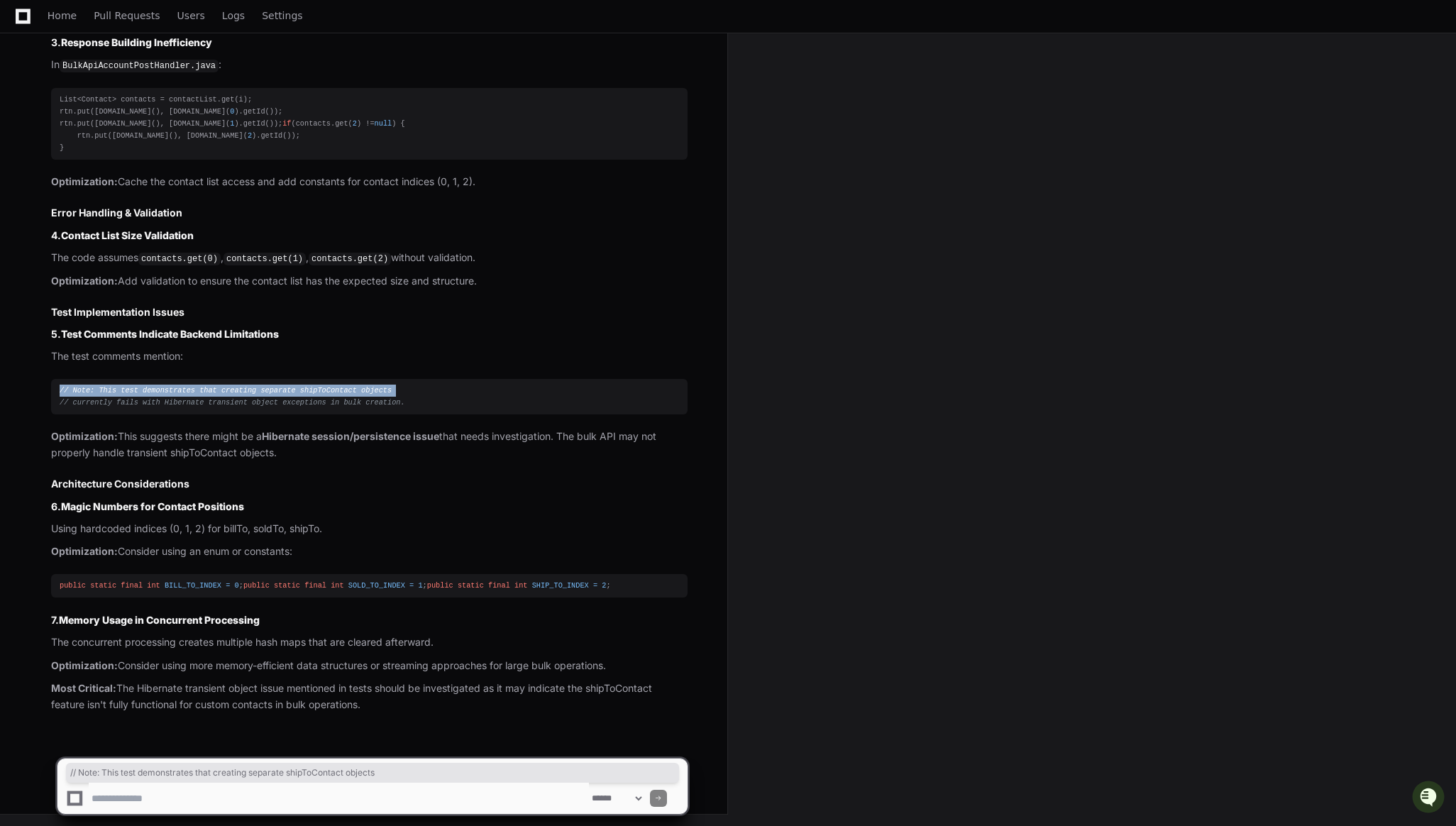
click at [270, 386] on span "// Note: This test demonstrates that creating separate shipToContact objects" at bounding box center [226, 390] width 332 height 8
copy div "// Note: This test demonstrates that creating separate shipToContact objects"
click at [348, 581] on span "SOLD_TO_INDEX" at bounding box center [377, 585] width 57 height 8
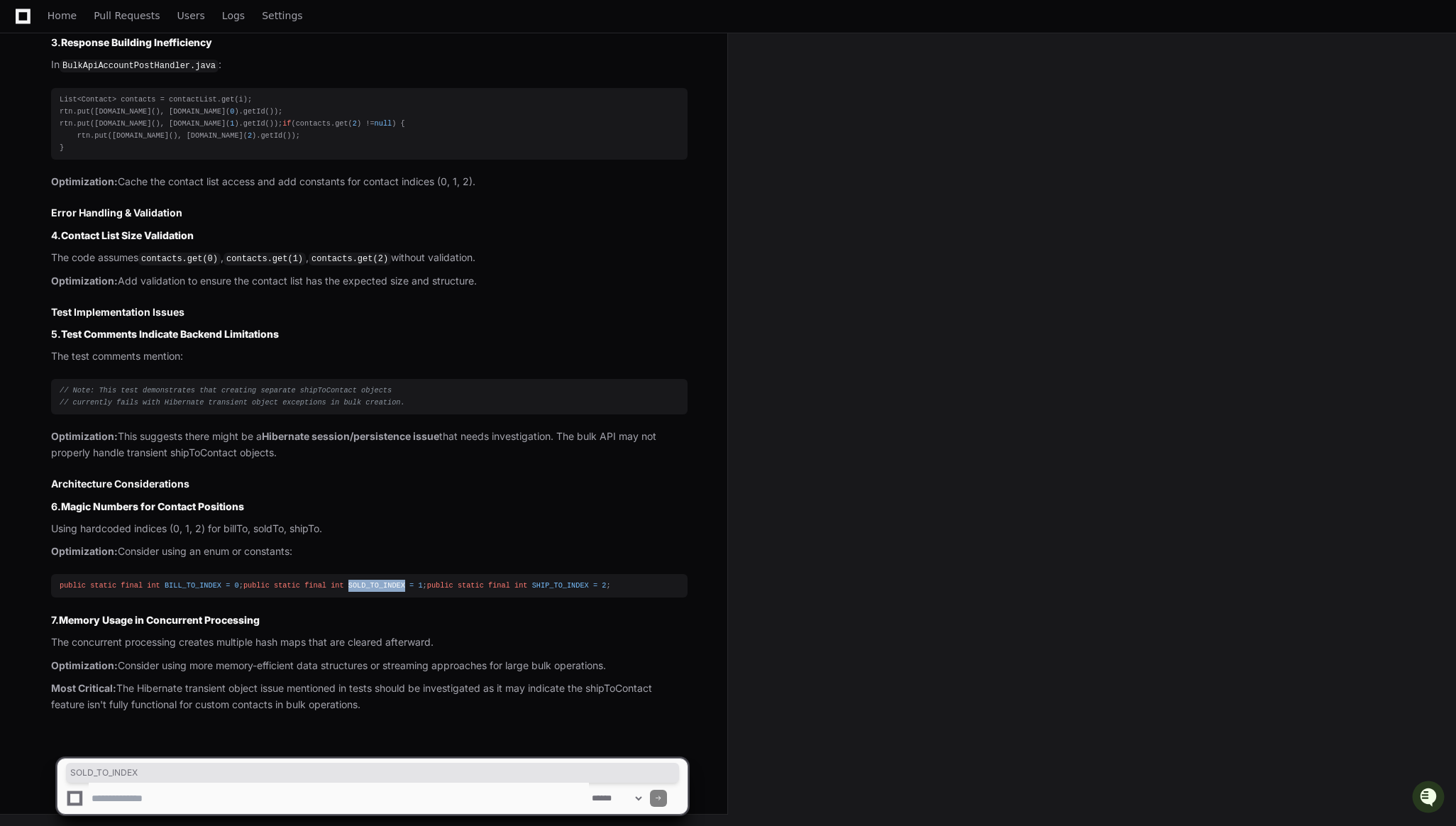
click at [348, 581] on span "SOLD_TO_INDEX" at bounding box center [377, 585] width 57 height 8
copy div "public static final int SOLD_TO_INDEX = 1 ;"
click at [348, 581] on span "SOLD_TO_INDEX" at bounding box center [377, 585] width 57 height 8
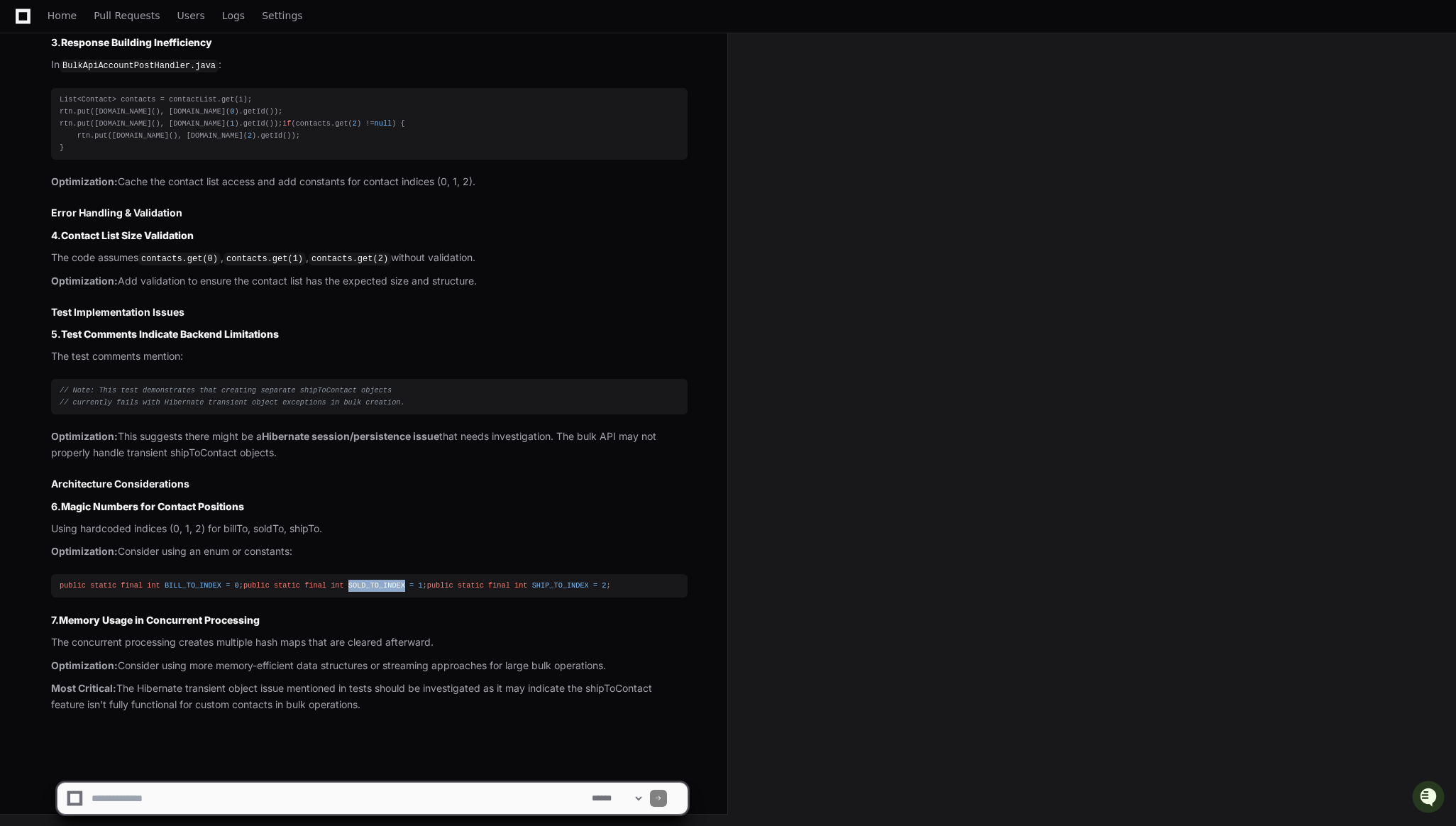
click at [348, 581] on span "SOLD_TO_INDEX" at bounding box center [377, 585] width 57 height 8
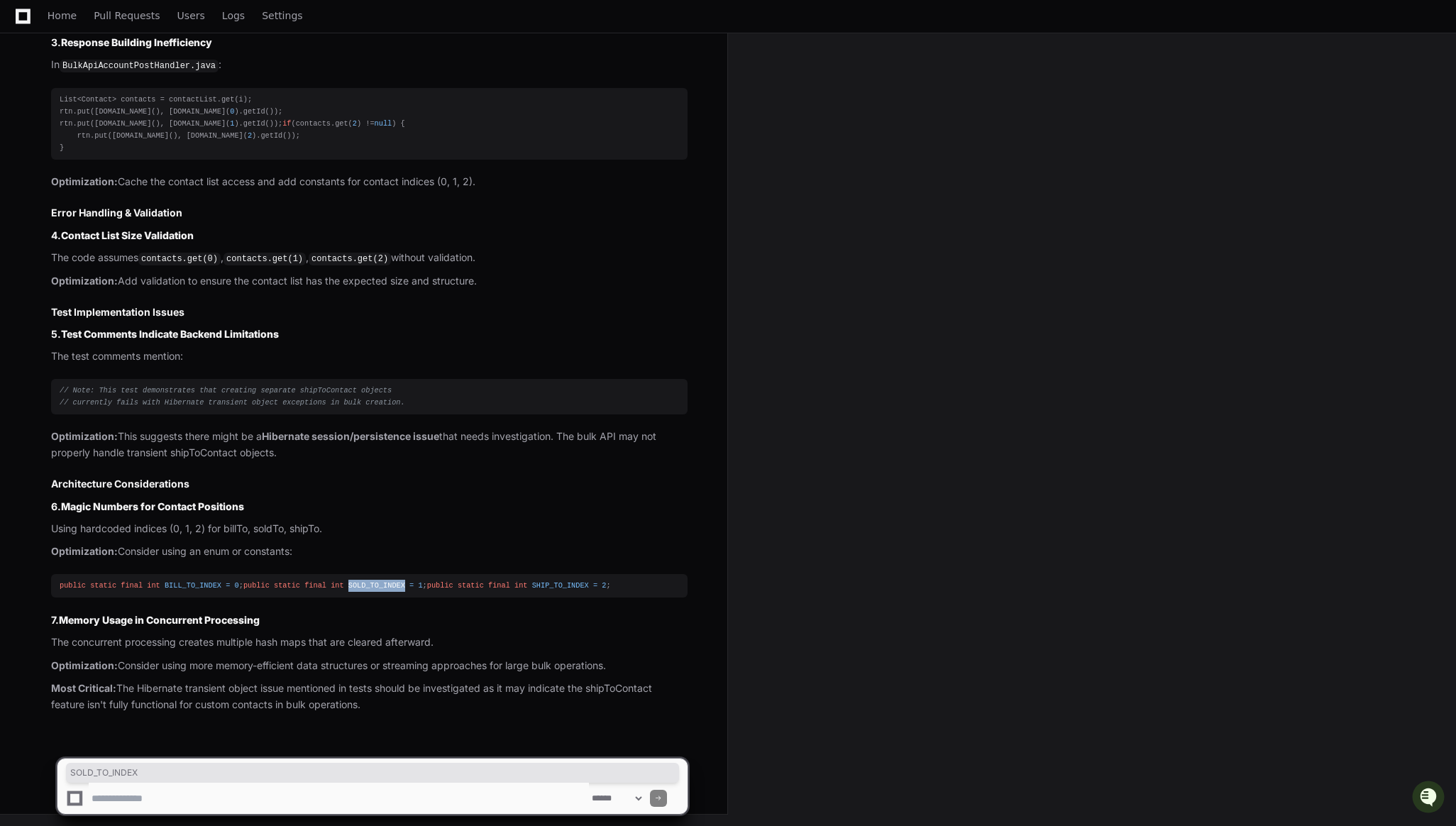
copy span "SOLD_TO_INDEX"
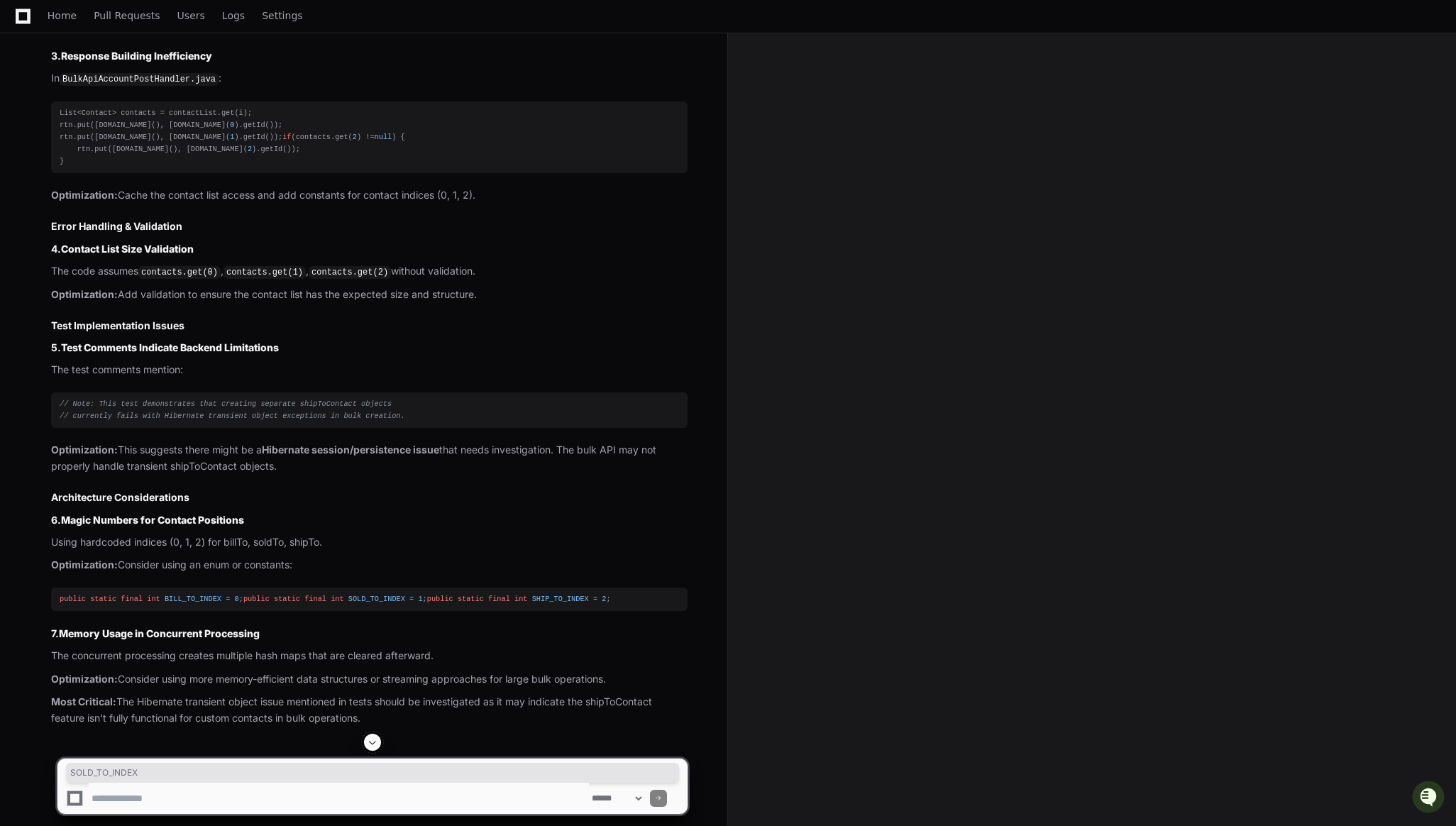
click at [178, 86] on code "BulkApiAccountPostHandler.java" at bounding box center [139, 79] width 159 height 13
copy article "In BulkApiAccountPostHandler.java :"
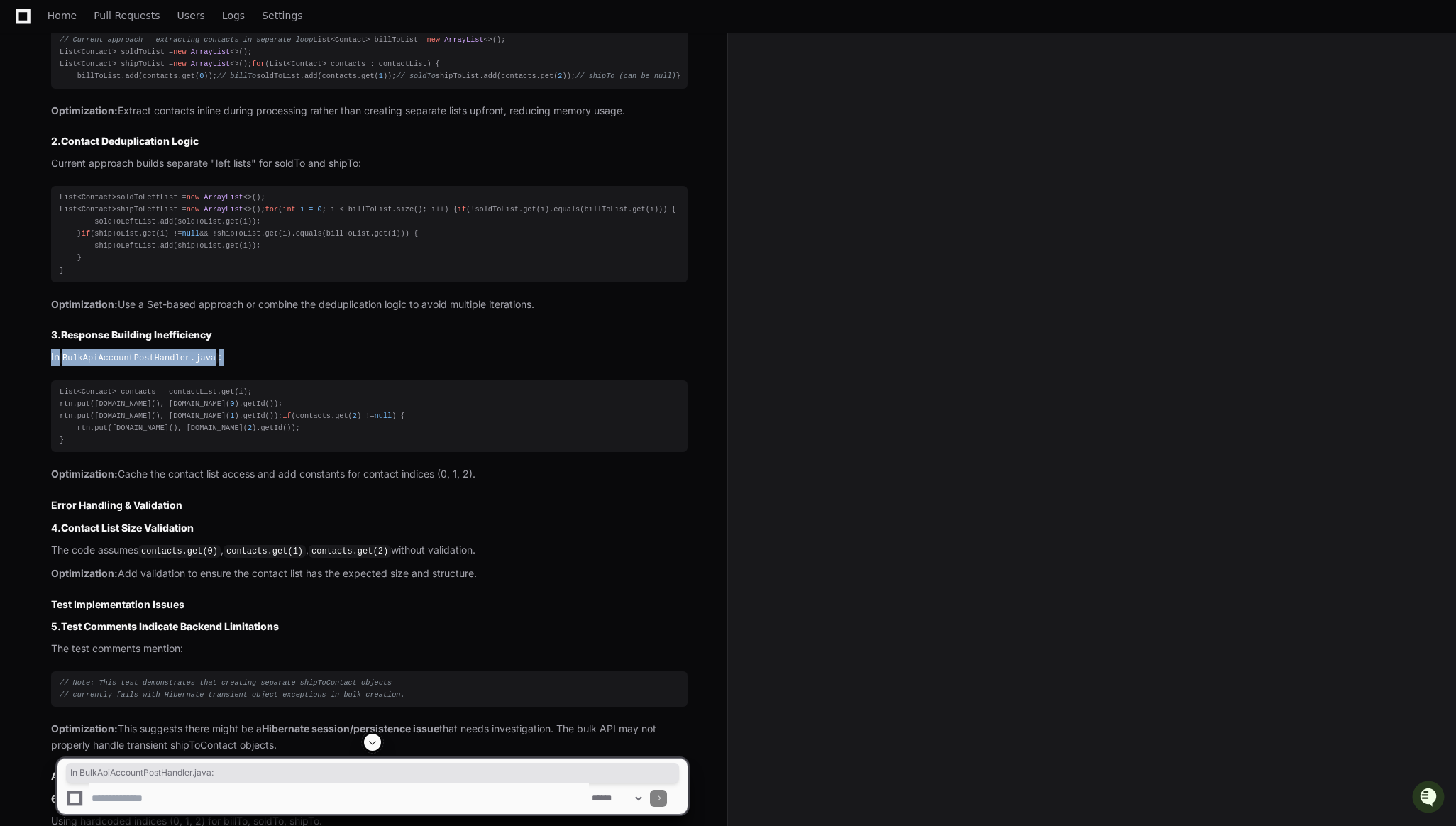
scroll to position [3374, 0]
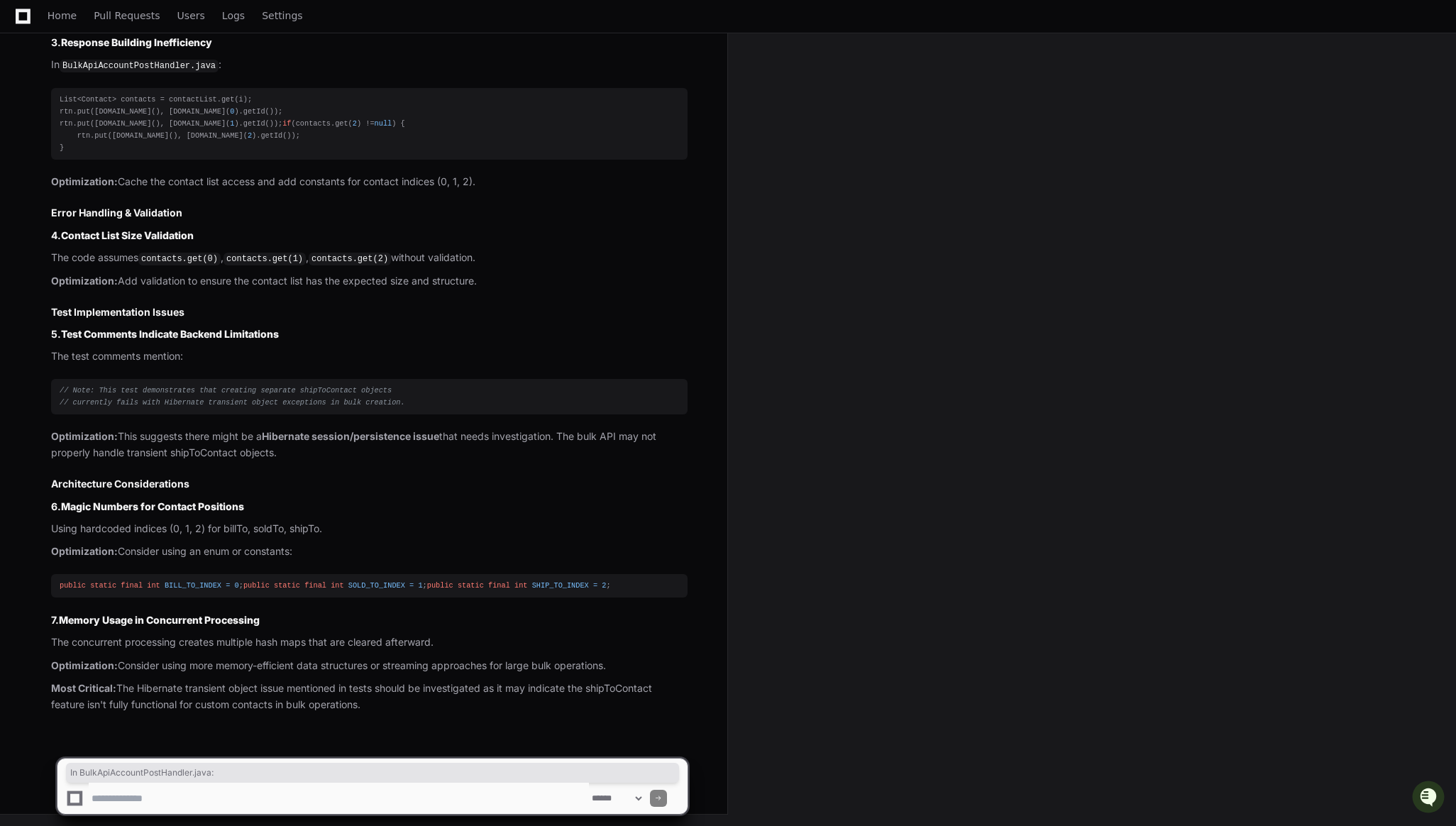
click at [225, 789] on textarea at bounding box center [338, 798] width 500 height 31
type textarea "**********"
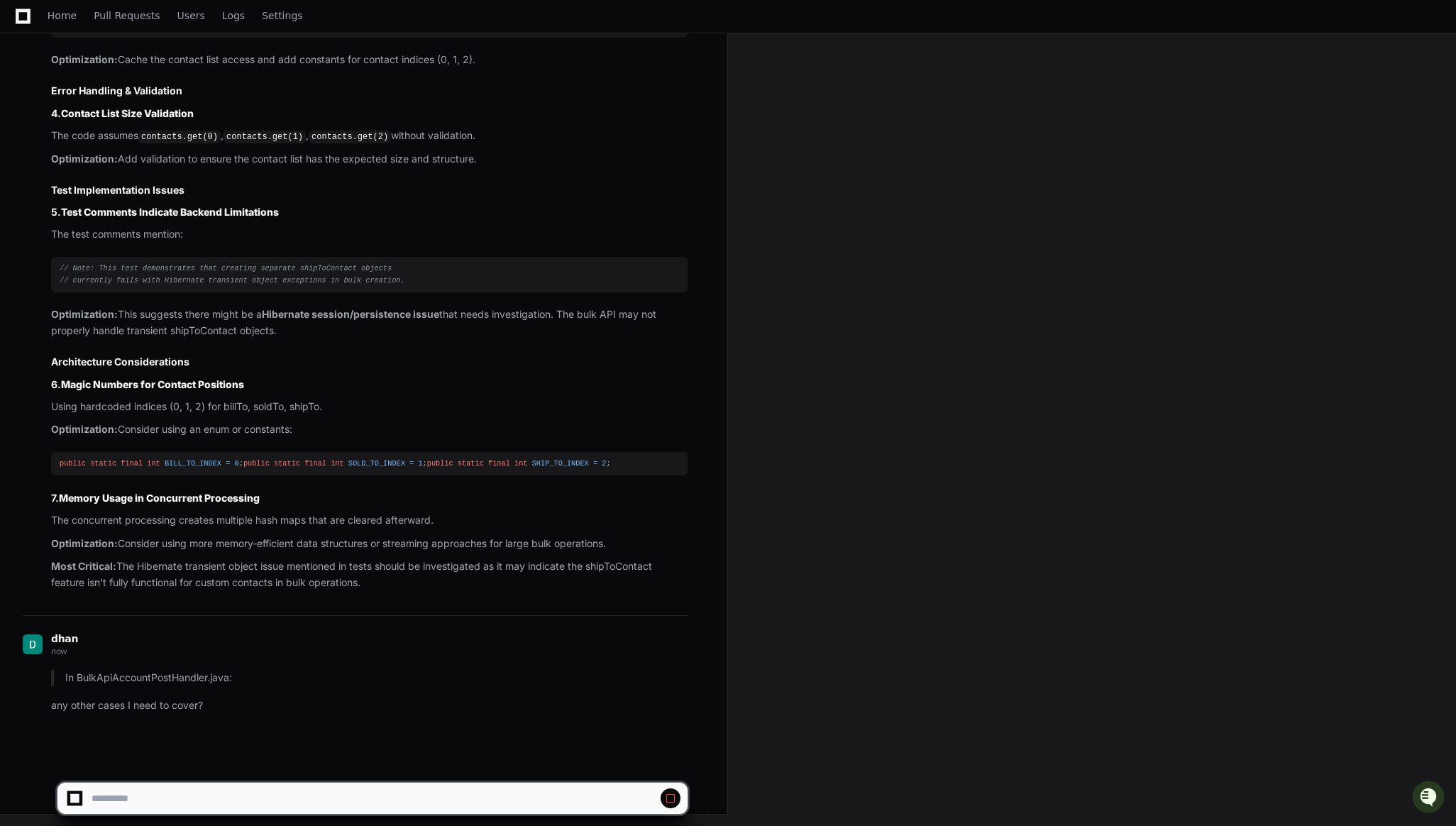
scroll to position [3497, 0]
